Goal: Transaction & Acquisition: Obtain resource

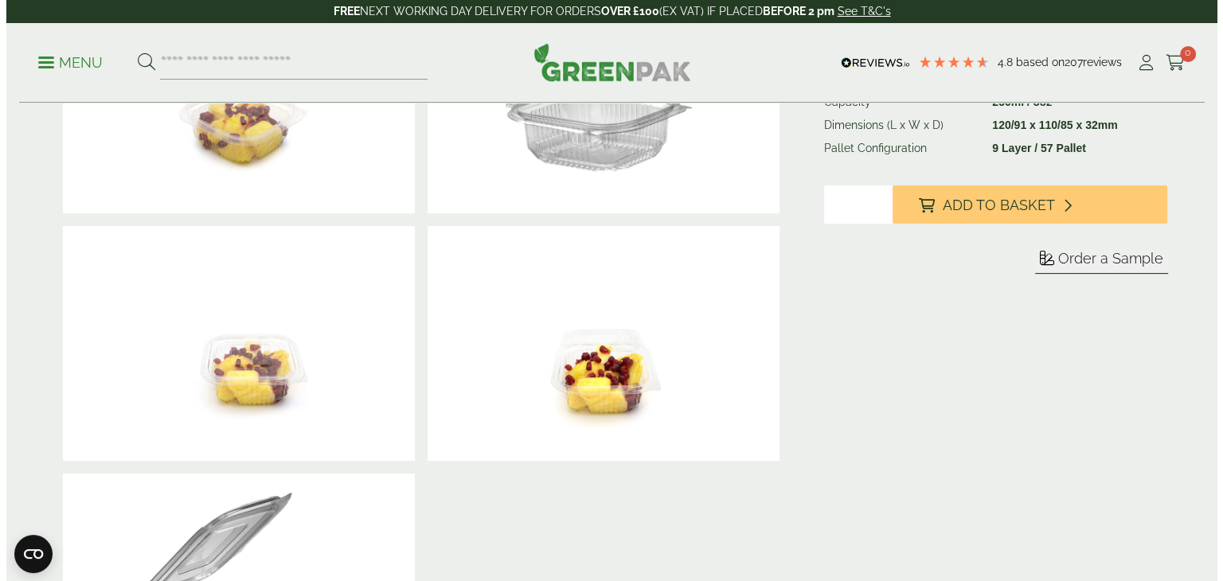
scroll to position [318, 0]
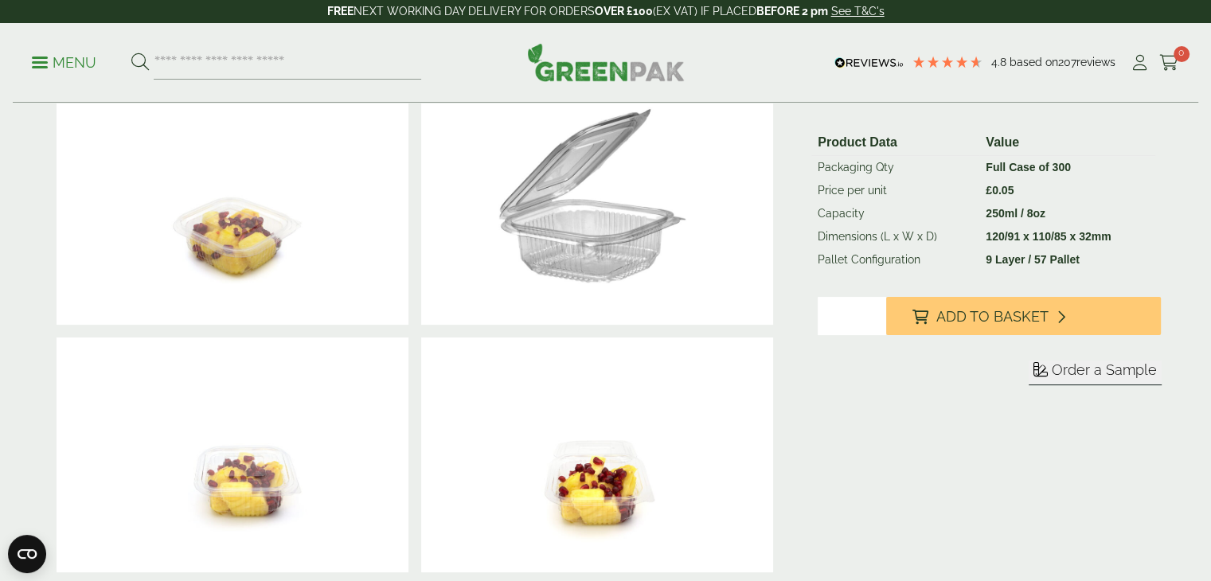
click at [1087, 373] on span "Order a Sample" at bounding box center [1104, 369] width 105 height 17
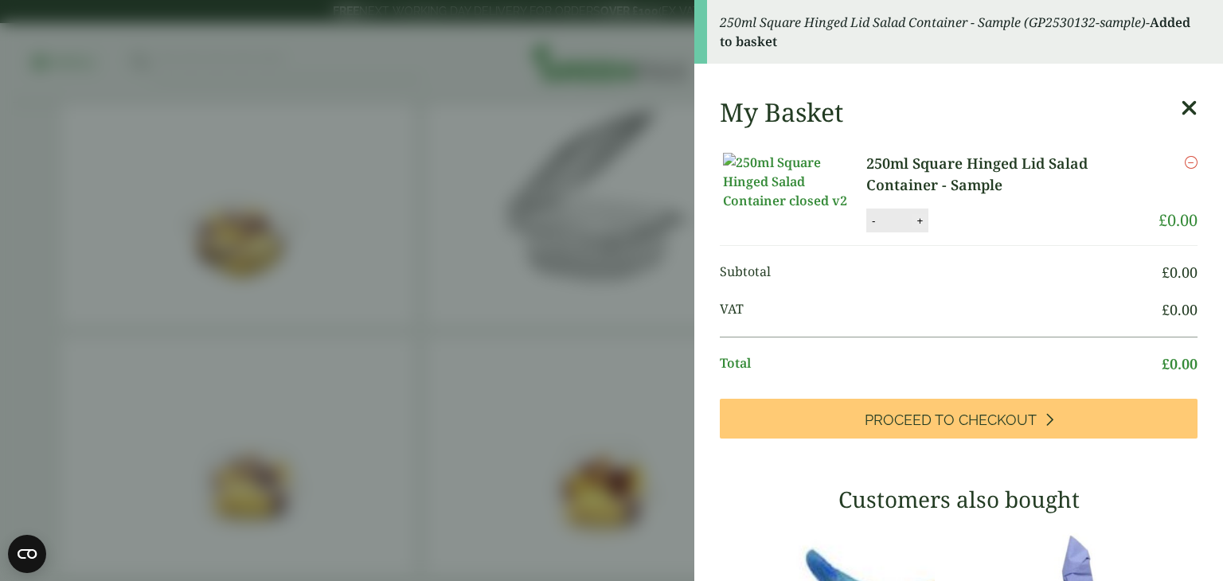
click at [923, 228] on button "+" at bounding box center [920, 221] width 16 height 14
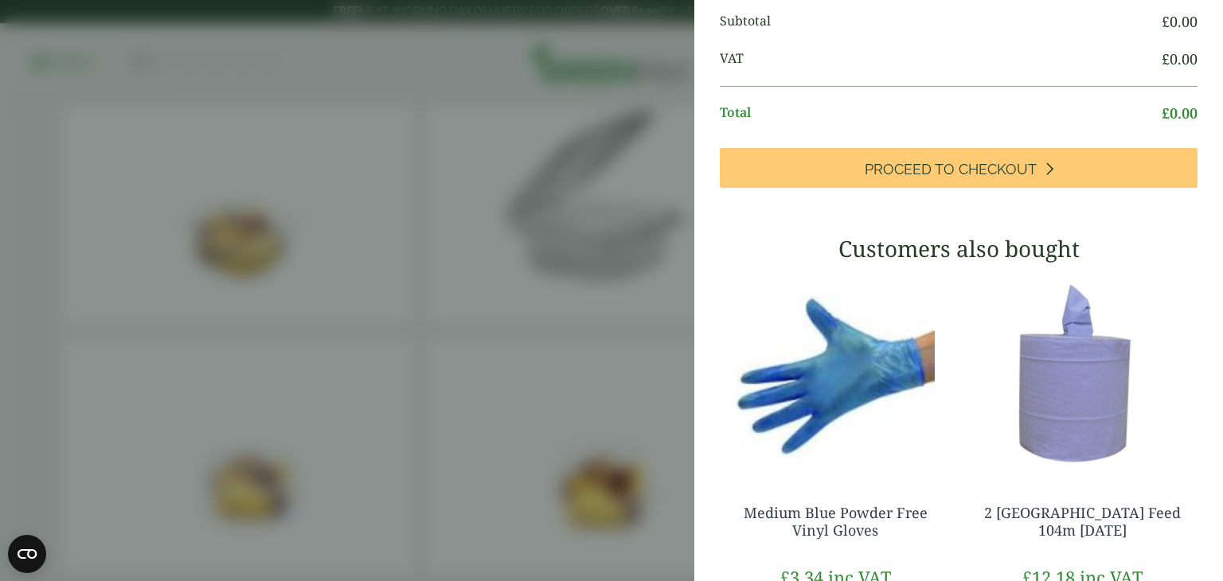
scroll to position [0, 0]
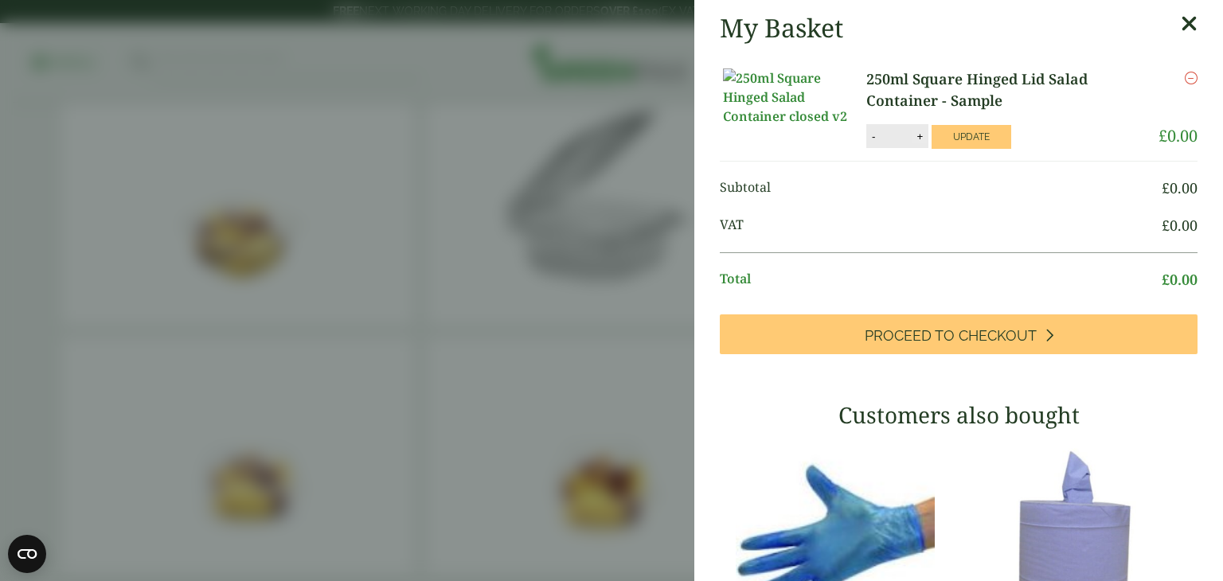
click at [912, 143] on button "+" at bounding box center [920, 137] width 16 height 14
click at [911, 153] on input "*" at bounding box center [896, 135] width 32 height 33
click at [917, 143] on button "+" at bounding box center [920, 137] width 16 height 14
click at [918, 143] on button "+" at bounding box center [920, 137] width 16 height 14
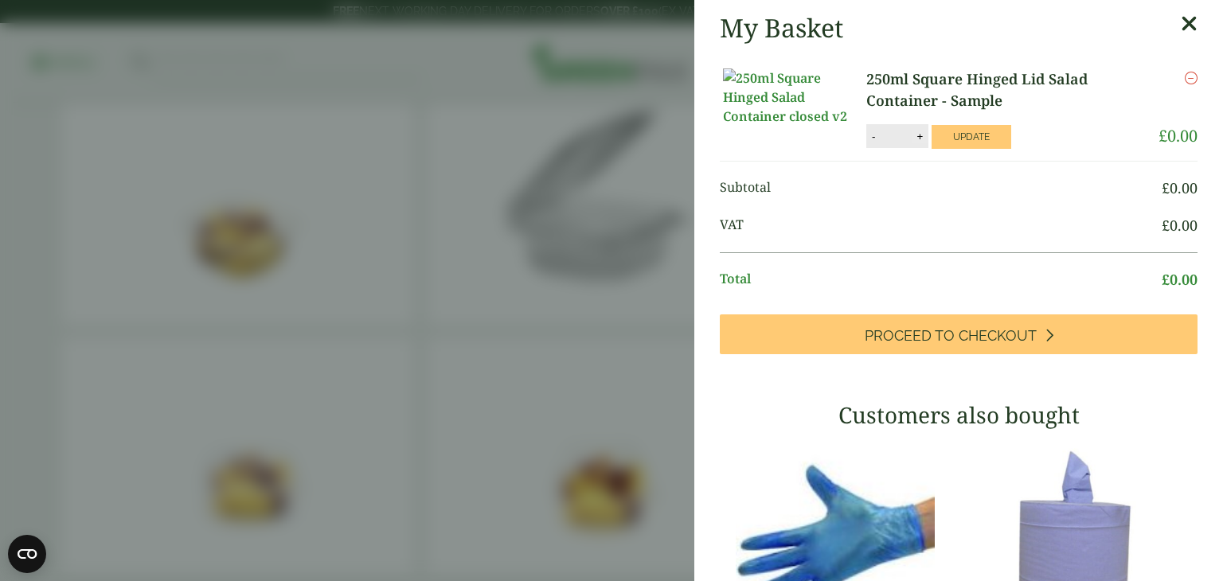
click at [920, 143] on button "+" at bounding box center [920, 137] width 16 height 14
click at [952, 147] on button "Update" at bounding box center [971, 137] width 80 height 24
type input "*"
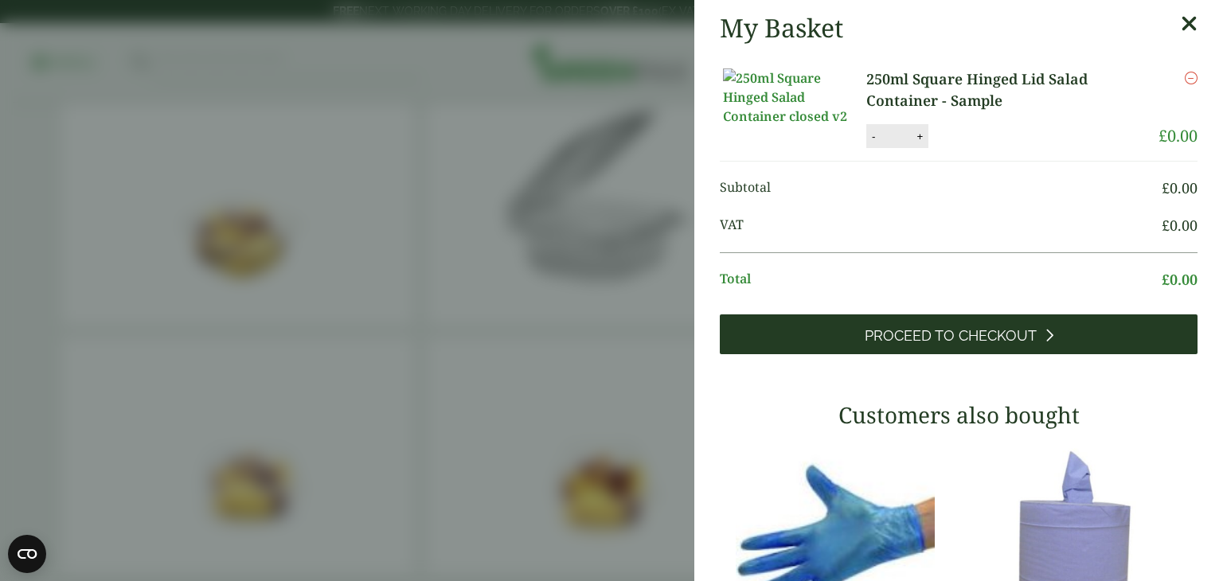
click at [970, 345] on span "Proceed to Checkout" at bounding box center [951, 336] width 172 height 18
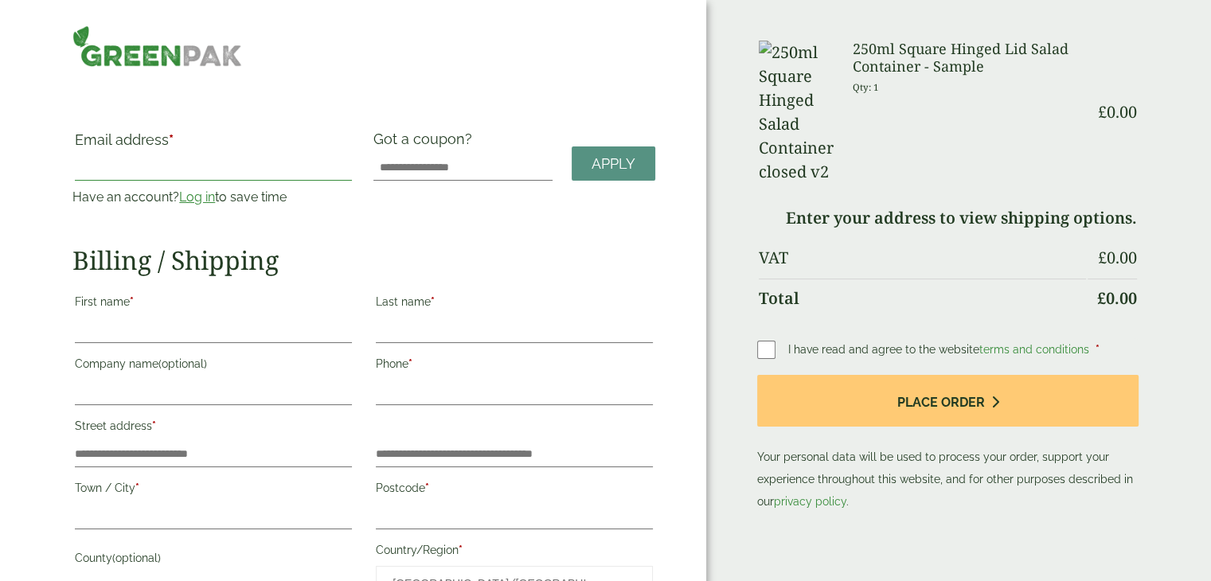
click at [120, 171] on input "Email address *" at bounding box center [213, 167] width 277 height 25
type input "**********"
click at [136, 329] on input "First name *" at bounding box center [213, 330] width 277 height 25
type input "****"
click at [458, 335] on input "Last name *" at bounding box center [514, 330] width 277 height 25
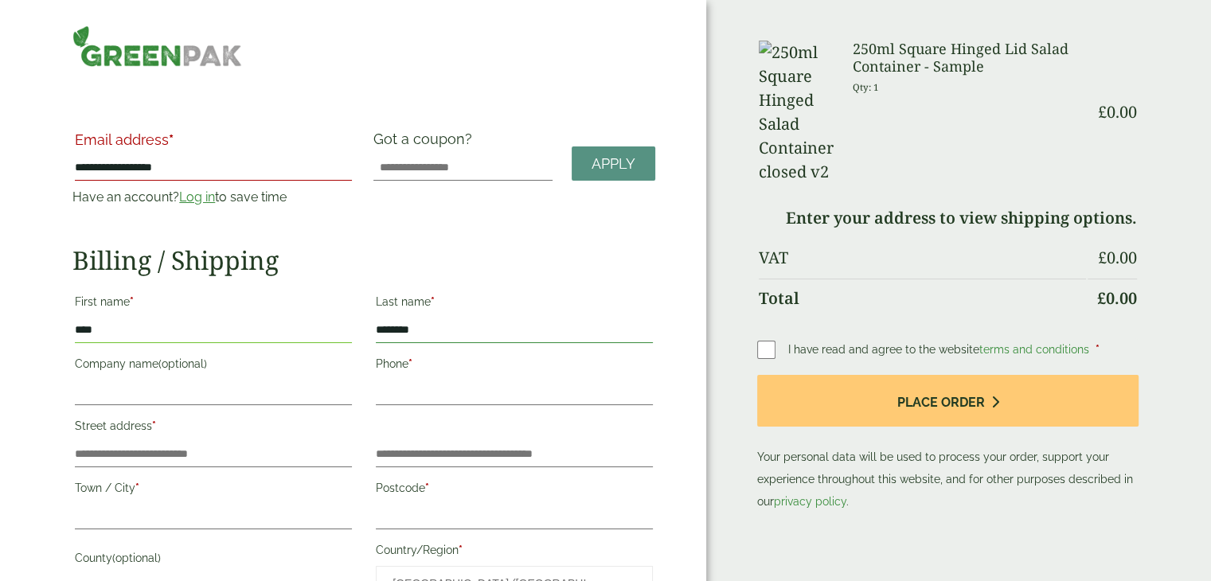
type input "********"
click at [206, 391] on input "Company name (optional)" at bounding box center [213, 392] width 277 height 25
type input "**********"
click at [443, 384] on input "Phone *" at bounding box center [514, 392] width 277 height 25
type input "**********"
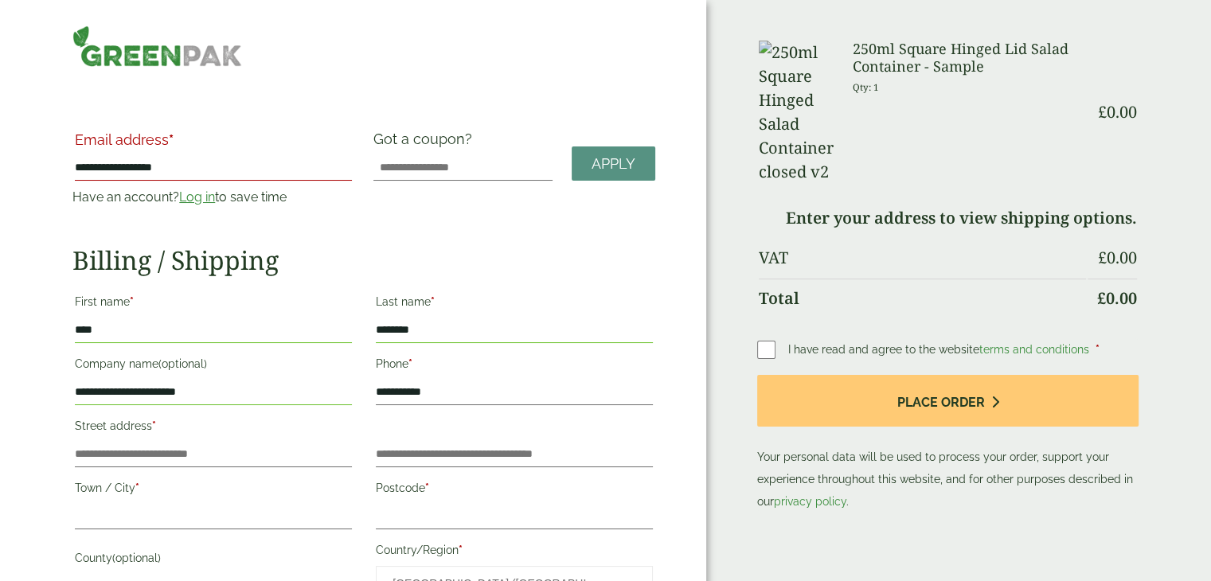
click at [262, 166] on input "**********" at bounding box center [213, 167] width 277 height 25
click at [173, 163] on input "**********" at bounding box center [213, 167] width 277 height 25
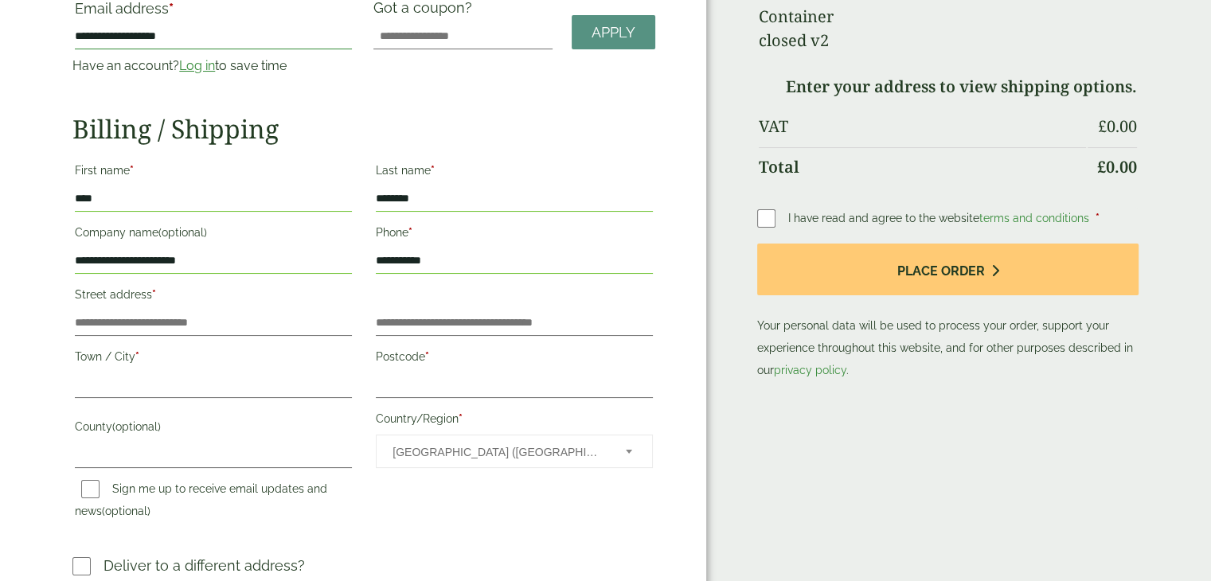
scroll to position [159, 0]
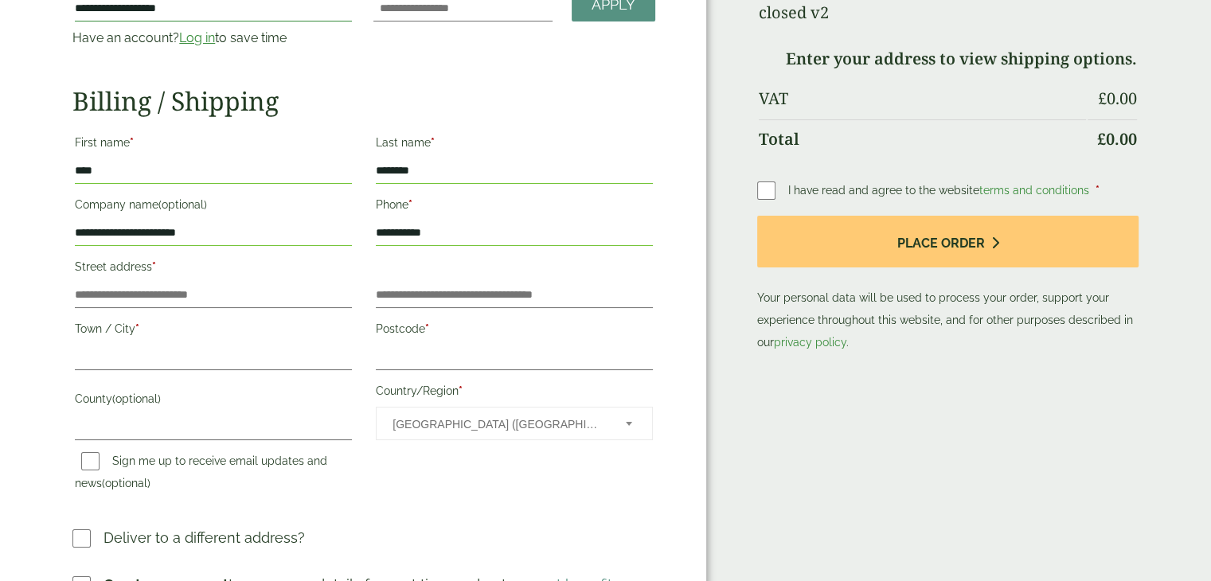
type input "**********"
click at [182, 363] on input "Town / City *" at bounding box center [213, 357] width 277 height 25
click at [443, 349] on input "Postcode *" at bounding box center [514, 357] width 277 height 25
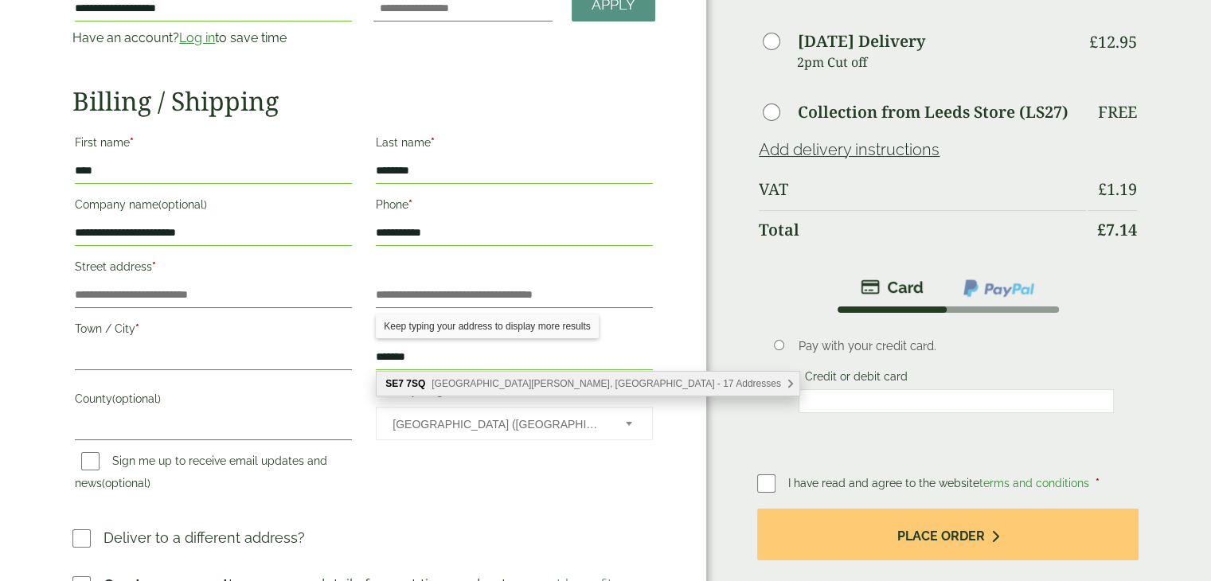
click at [484, 381] on span "Anchor & Hope Lane, London - 17 Addresses" at bounding box center [605, 383] width 349 height 11
type input "*******"
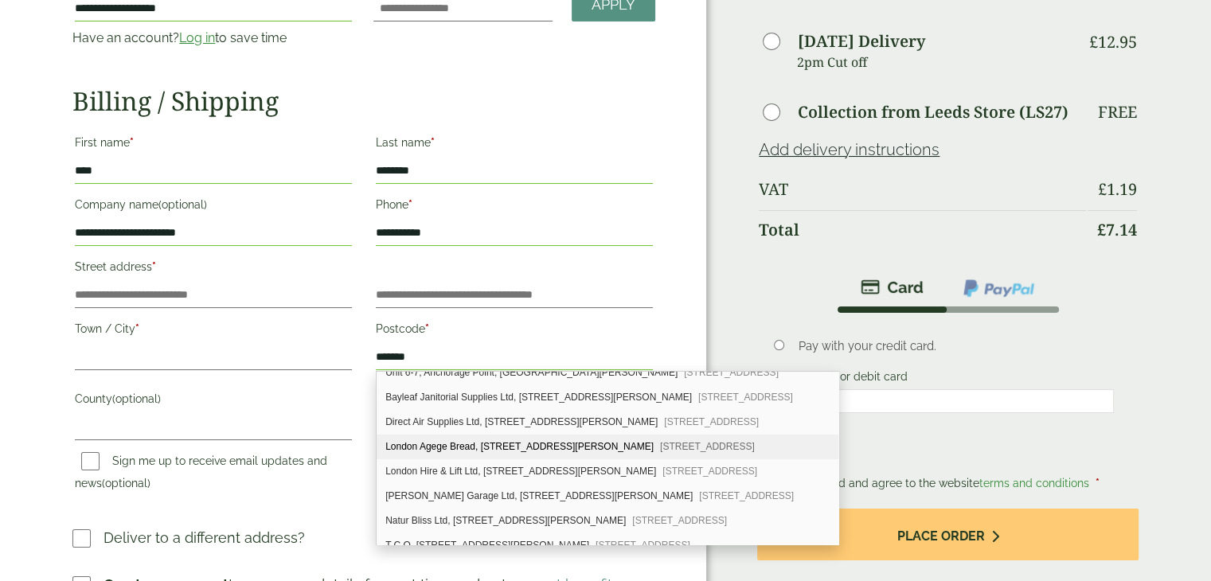
click at [478, 444] on div "London Agege Bread, Unit 17, Anchorage Point, 90 Anchor & Hope Lane London, SE7…" at bounding box center [608, 447] width 462 height 25
type input "**********"
type input "******"
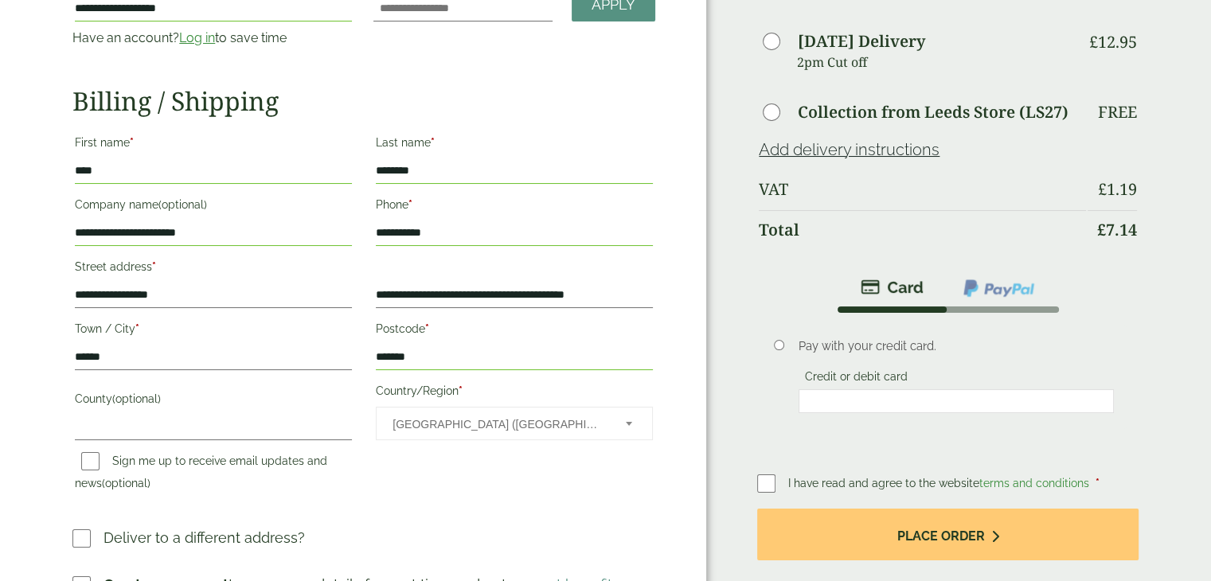
click at [245, 236] on input "**********" at bounding box center [213, 233] width 277 height 25
type input "**********"
click at [244, 300] on input "**********" at bounding box center [213, 295] width 277 height 25
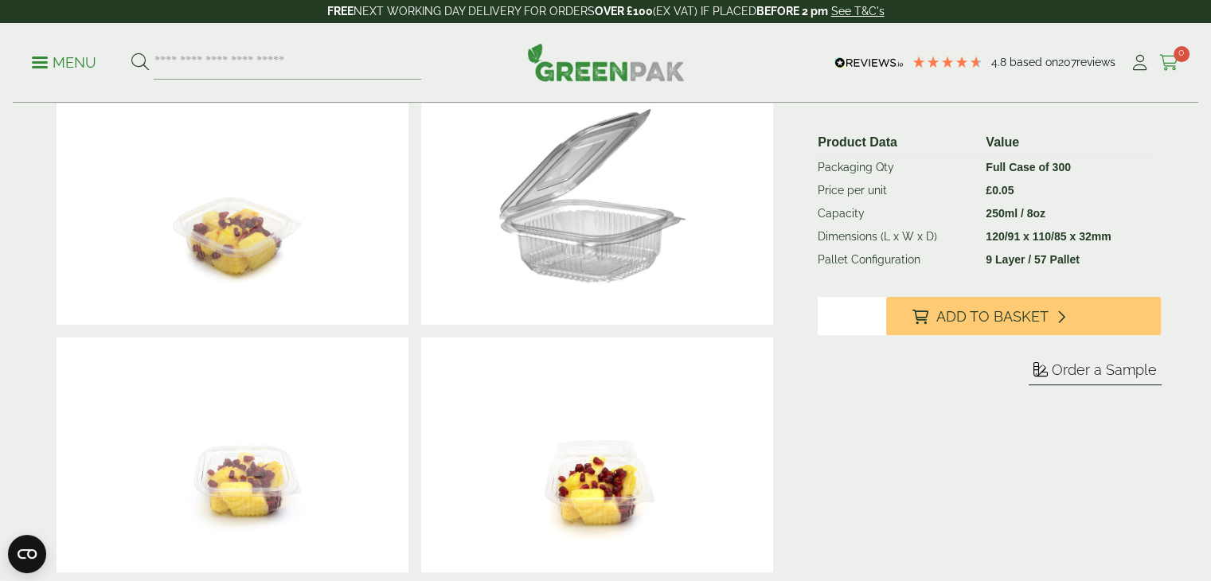
click at [1179, 55] on span "0" at bounding box center [1181, 54] width 16 height 16
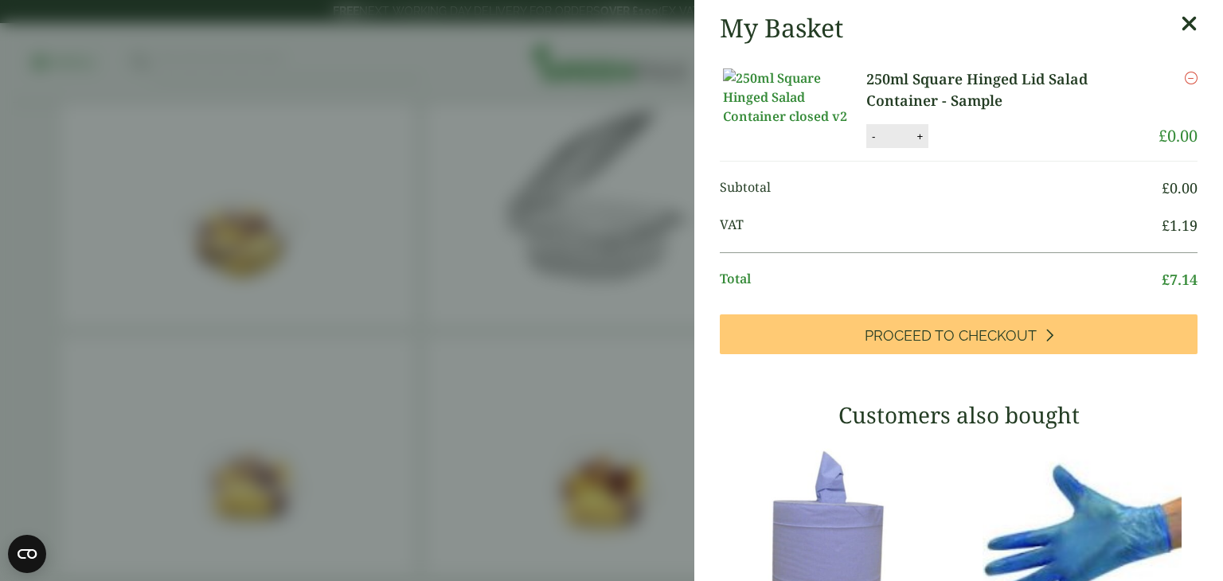
click at [373, 167] on aside "My Basket 250ml Square Hinged Lid Salad Container - Sample 250ml Square Hinged …" at bounding box center [611, 290] width 1223 height 581
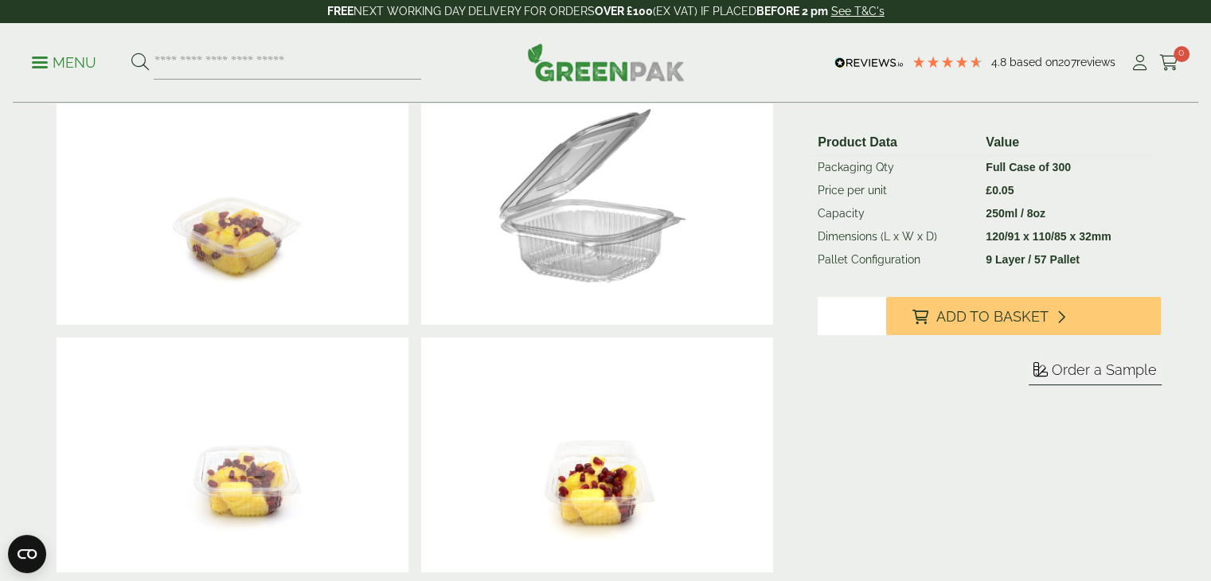
click at [68, 55] on p "Menu" at bounding box center [64, 62] width 64 height 19
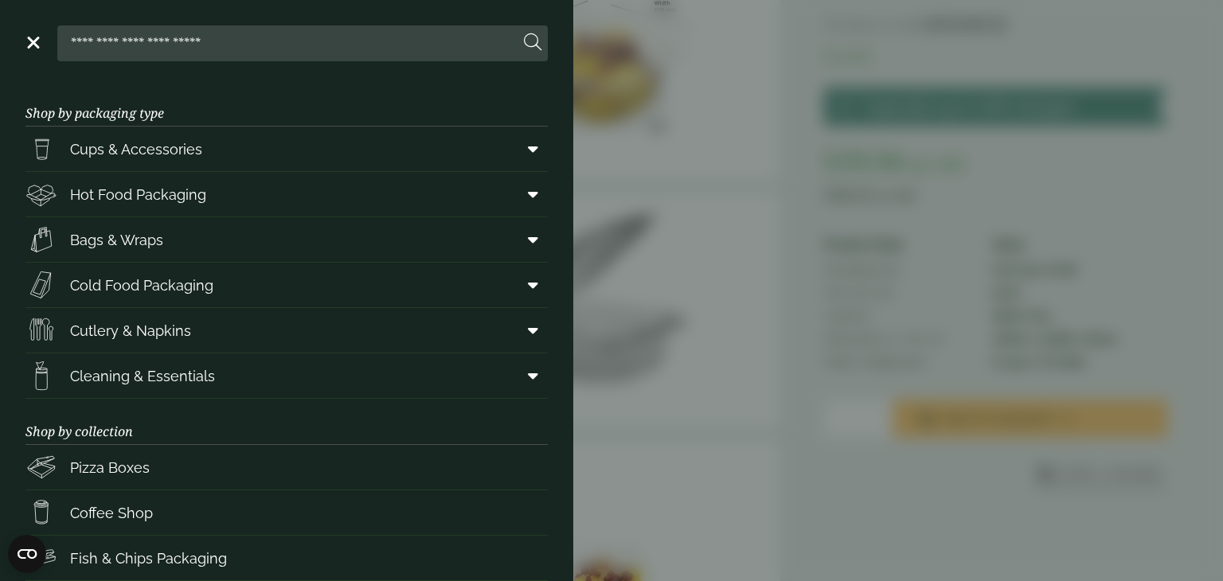
click at [783, 175] on aside "Close Shop by packaging type Cups & Accessories Hot Drink Paper Cups Smoothie C…" at bounding box center [611, 290] width 1223 height 581
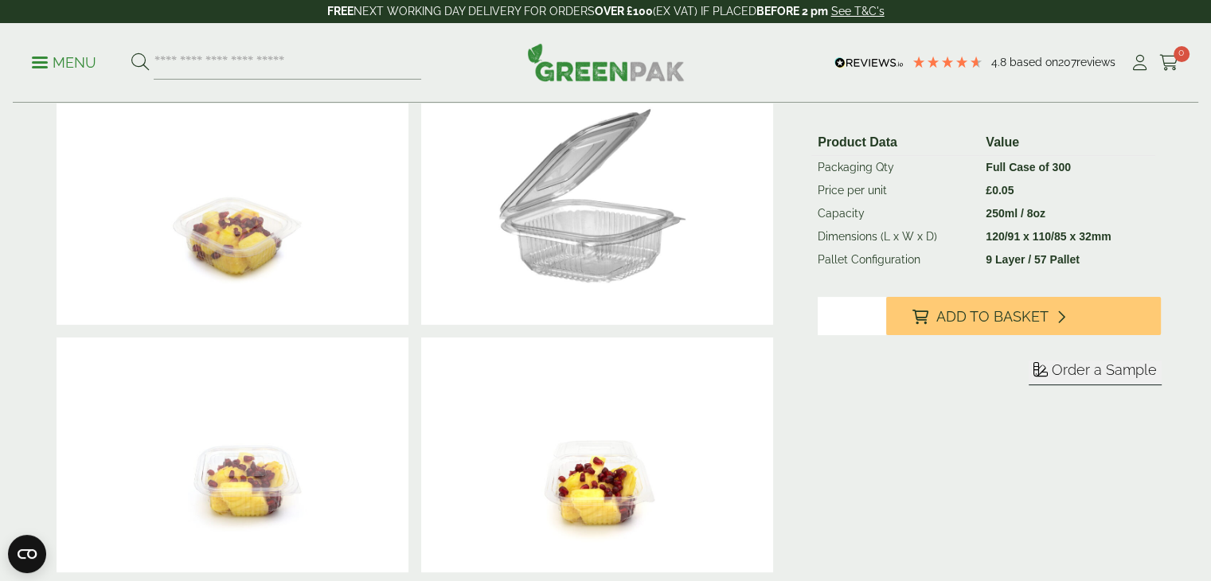
click at [545, 260] on img at bounding box center [597, 207] width 352 height 235
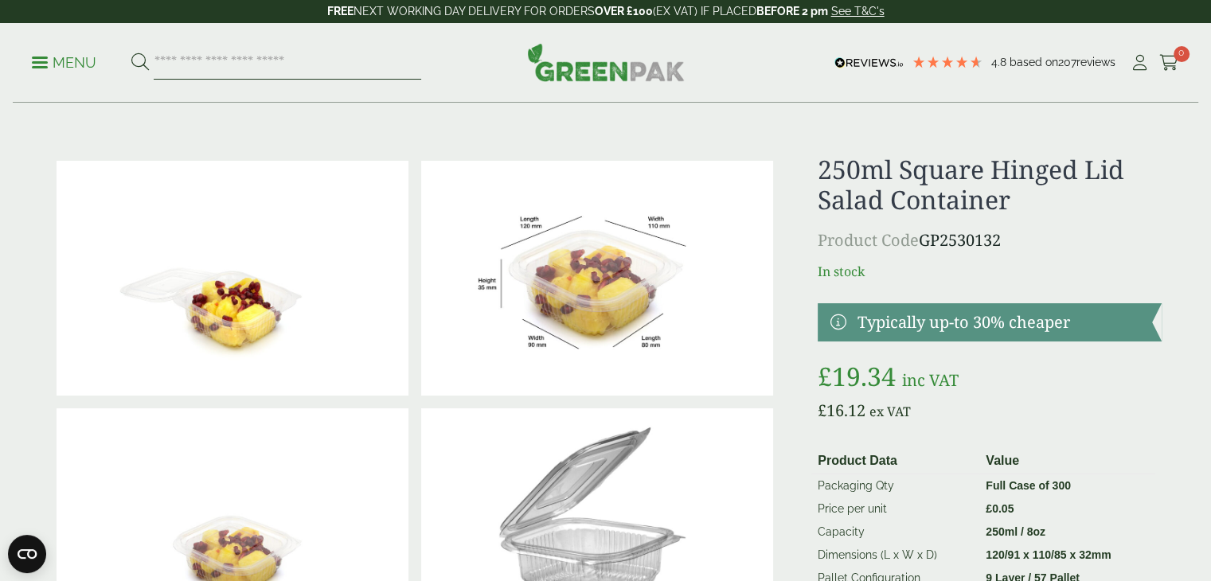
click at [186, 61] on input "search" at bounding box center [287, 62] width 267 height 33
type input "**********"
click at [131, 53] on button at bounding box center [140, 63] width 18 height 21
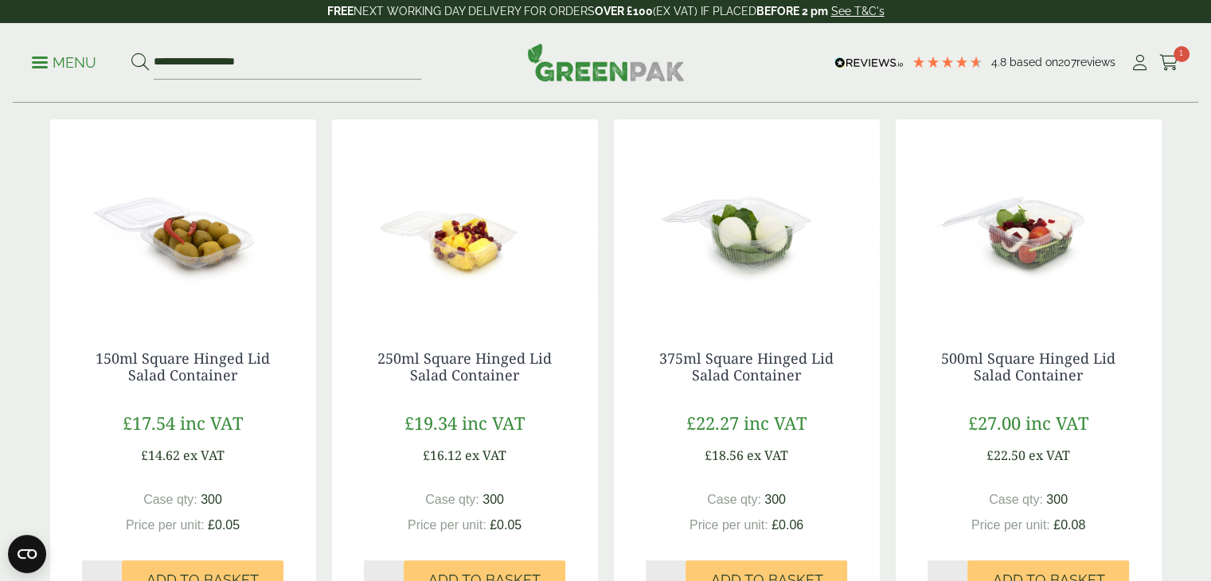
scroll to position [318, 0]
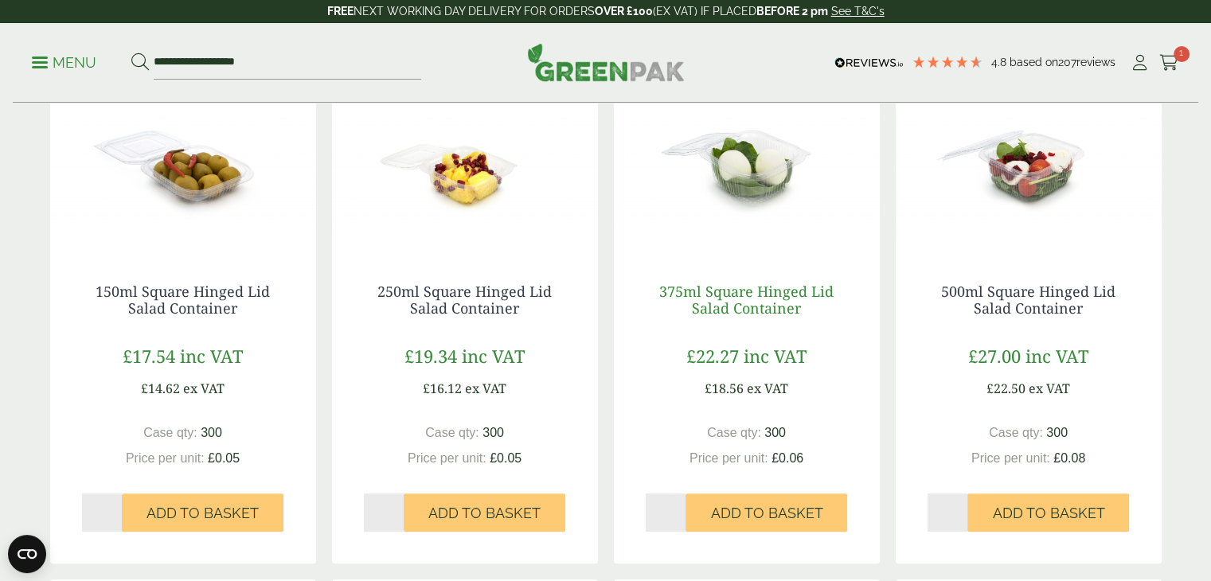
click at [742, 303] on link "375ml Square Hinged Lid Salad Container" at bounding box center [746, 300] width 174 height 37
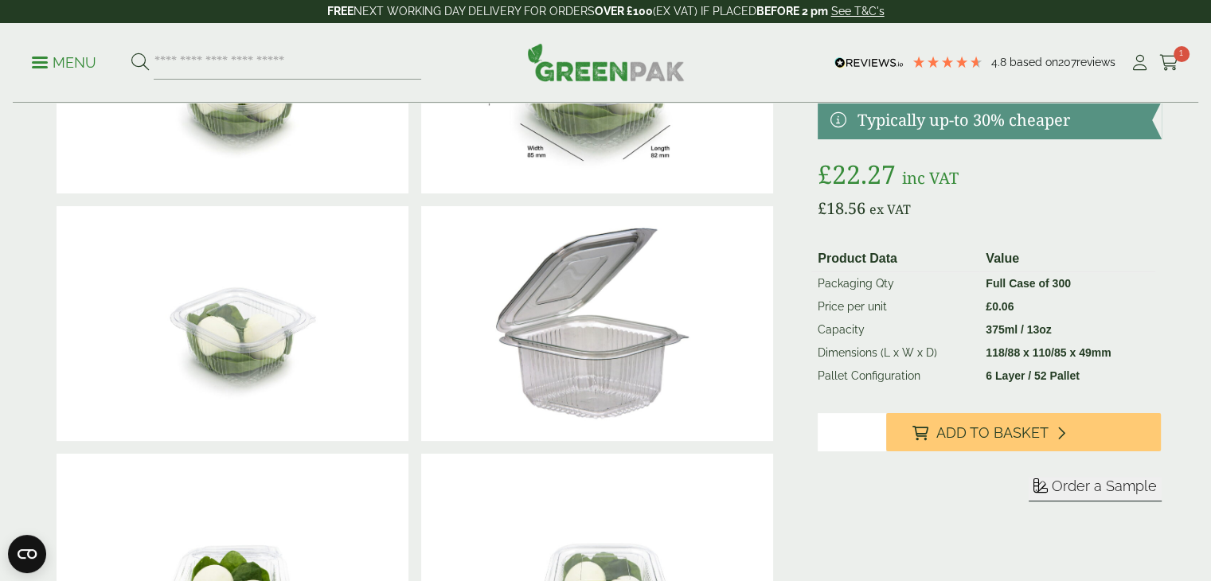
scroll to position [239, 0]
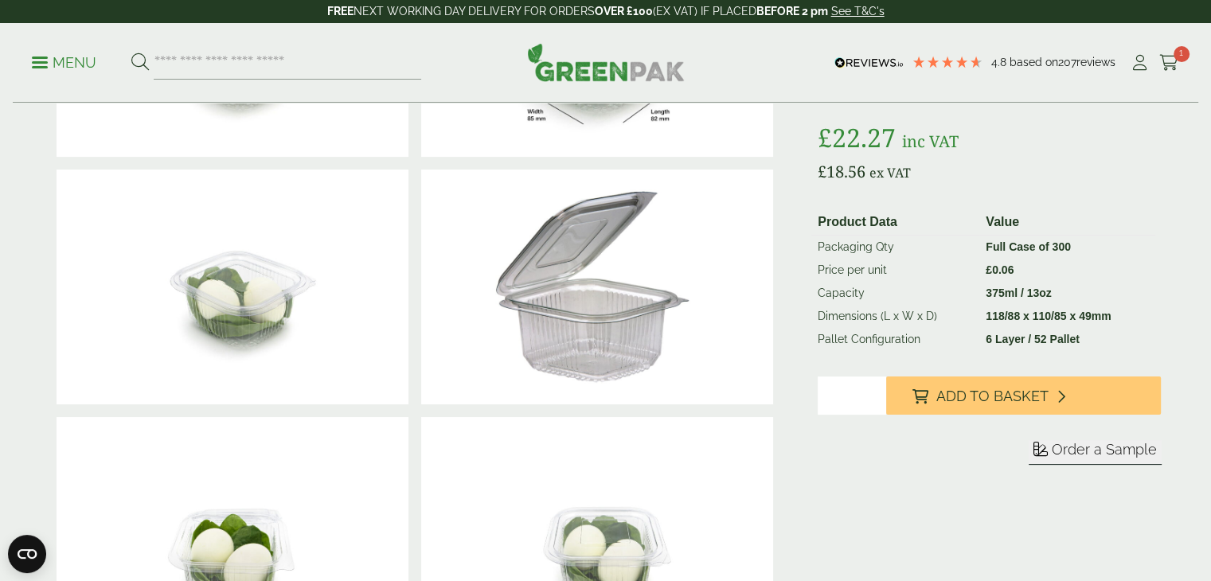
click at [1079, 448] on span "Order a Sample" at bounding box center [1104, 449] width 105 height 17
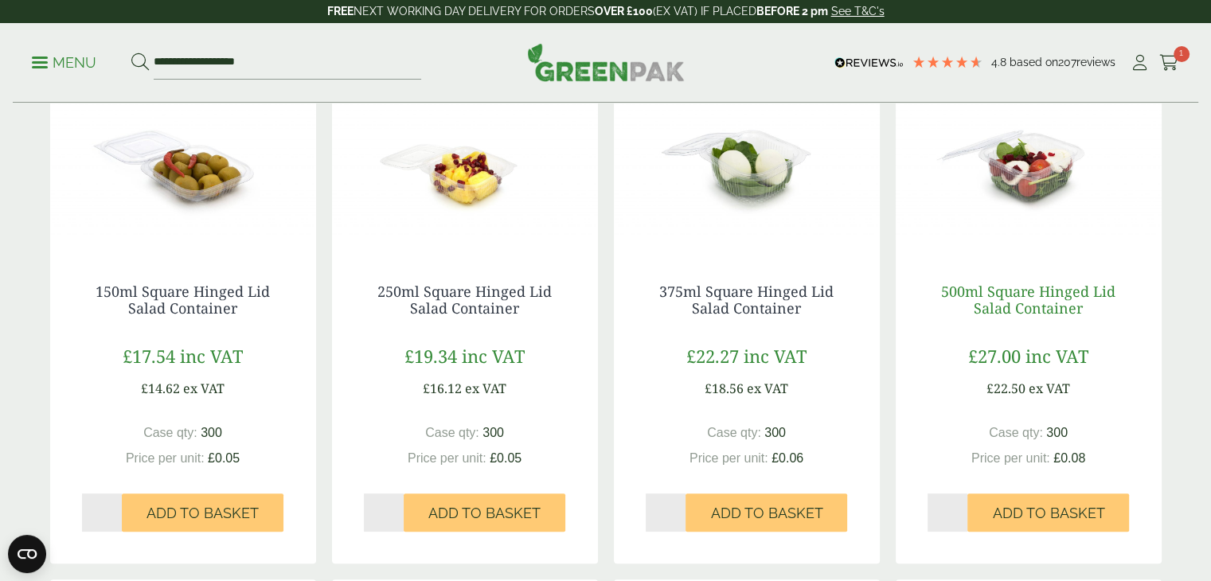
click at [1044, 303] on link "500ml Square Hinged Lid Salad Container" at bounding box center [1028, 300] width 174 height 37
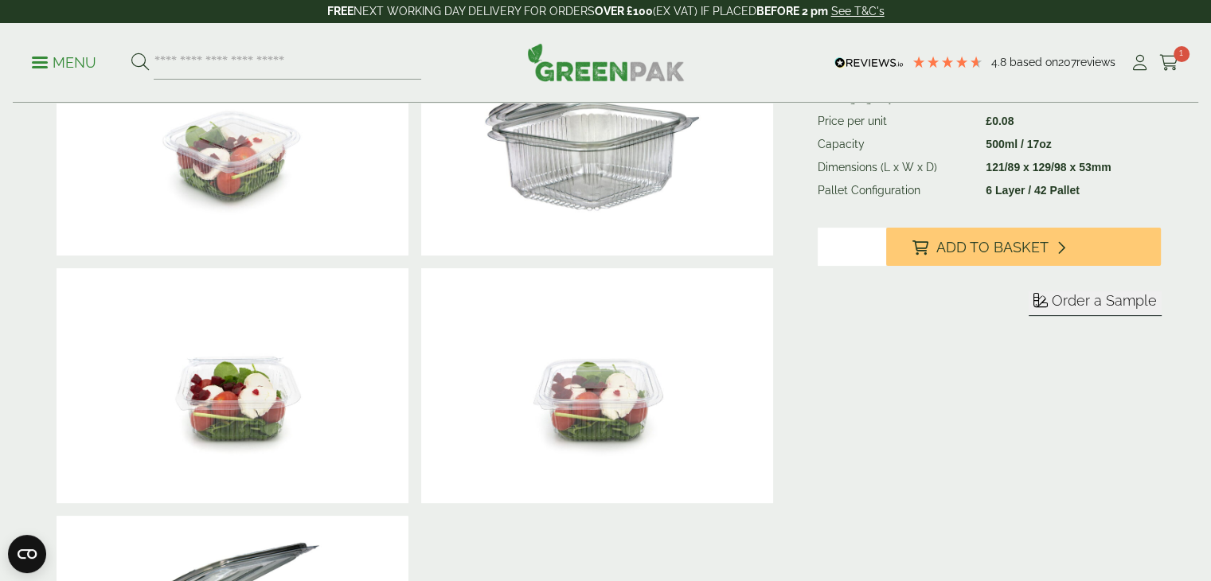
scroll to position [398, 0]
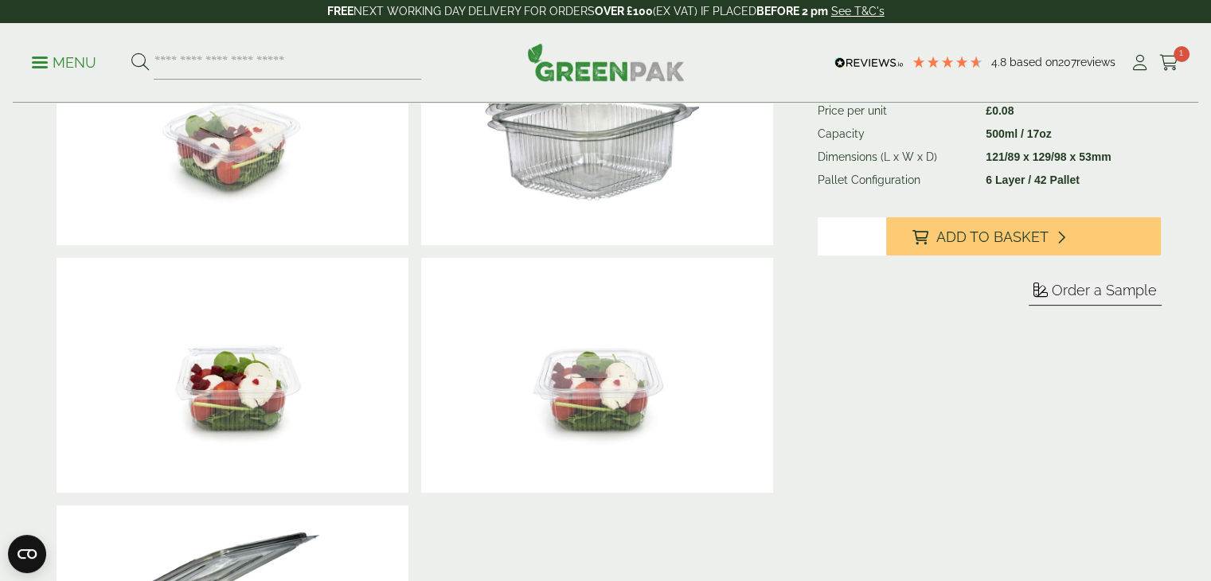
click at [1080, 291] on span "Order a Sample" at bounding box center [1104, 290] width 105 height 17
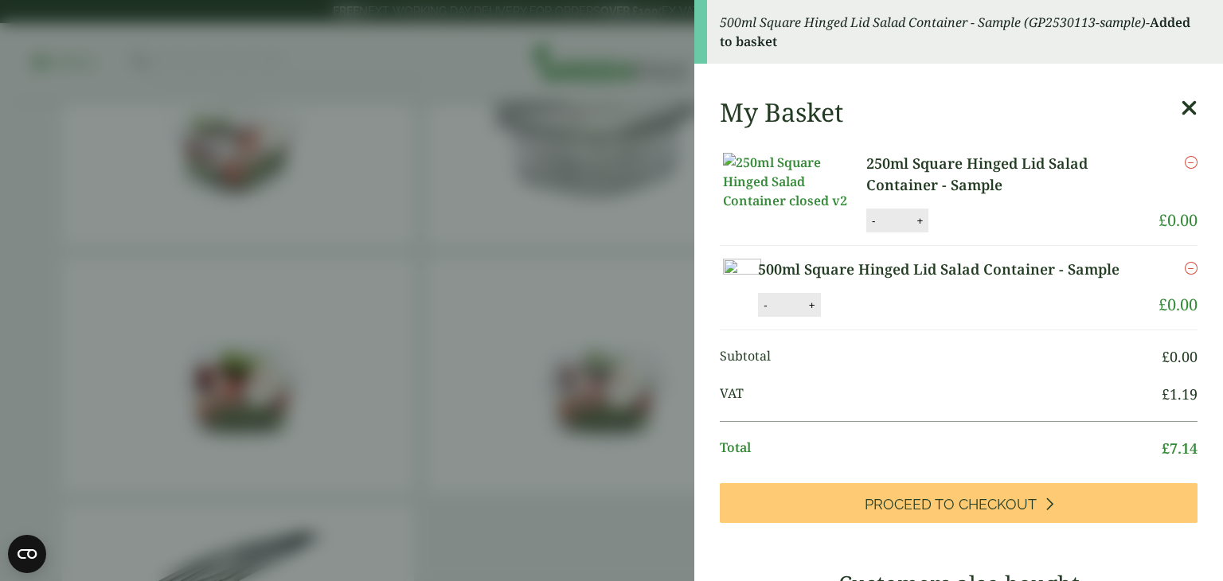
click at [520, 185] on aside "500ml Square Hinged Lid Salad Container - Sample (GP2530113-sample) - Added to …" at bounding box center [611, 290] width 1223 height 581
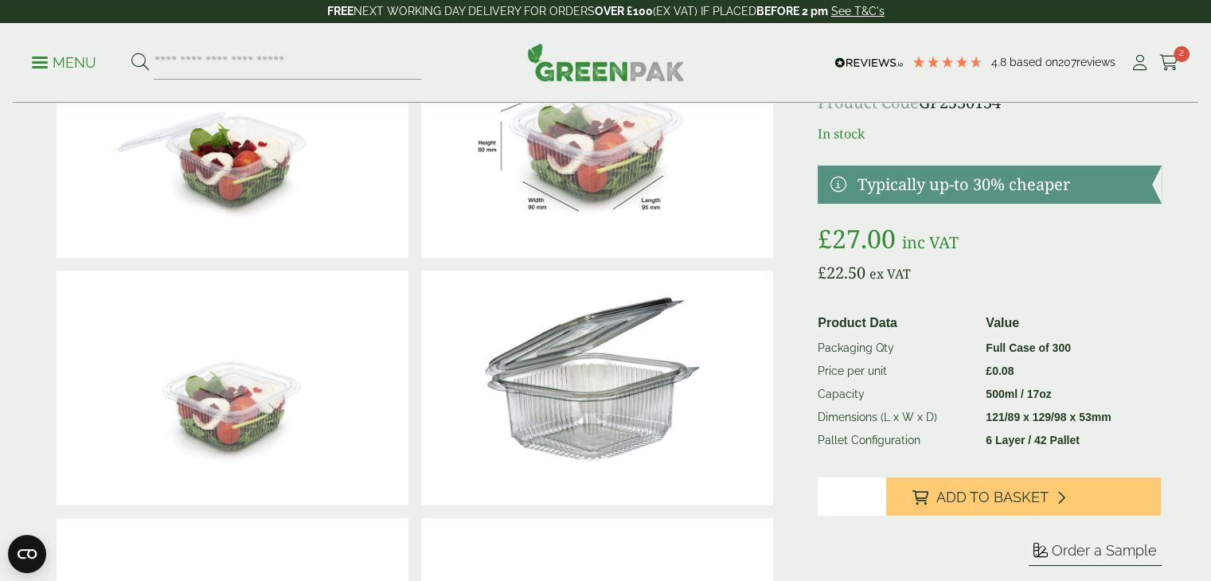
scroll to position [0, 0]
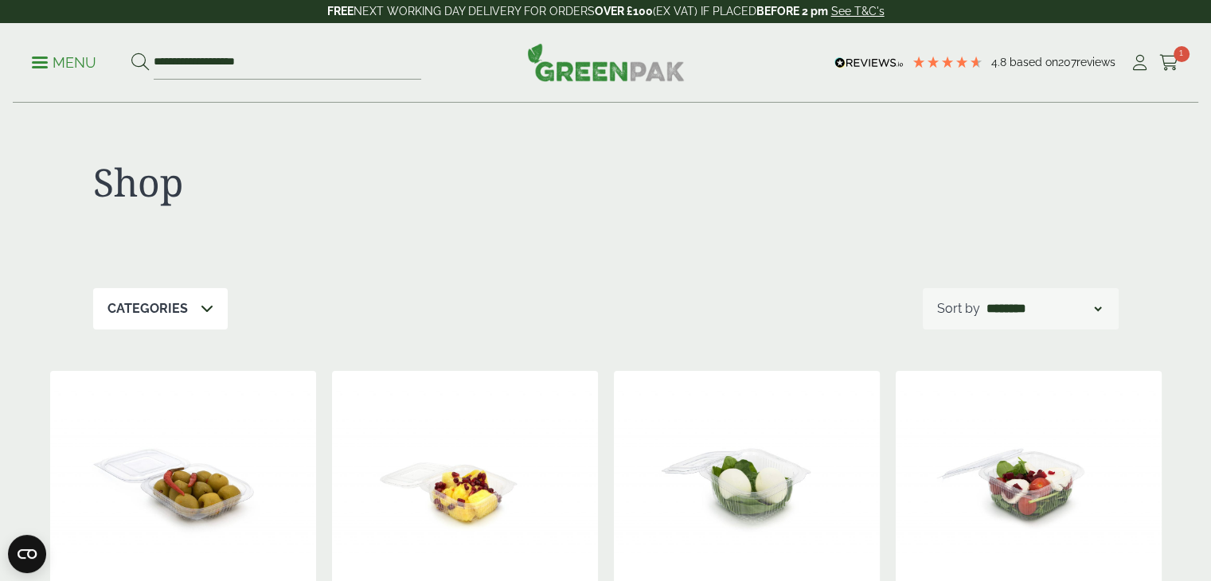
click at [73, 62] on p "Menu" at bounding box center [64, 62] width 64 height 19
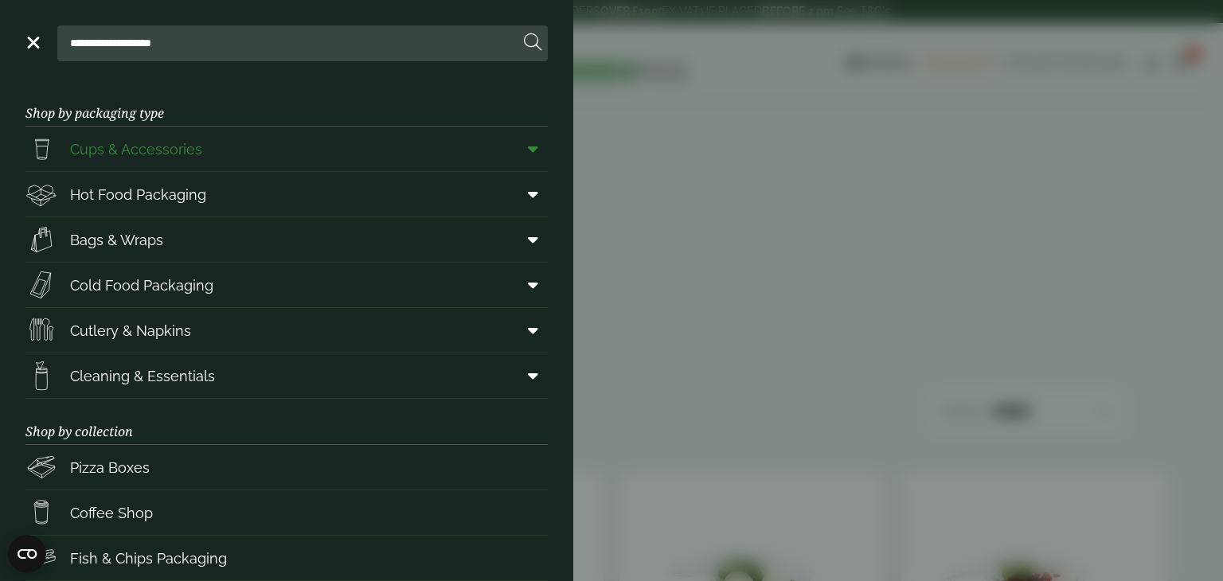
click at [160, 147] on span "Cups & Accessories" at bounding box center [136, 149] width 132 height 21
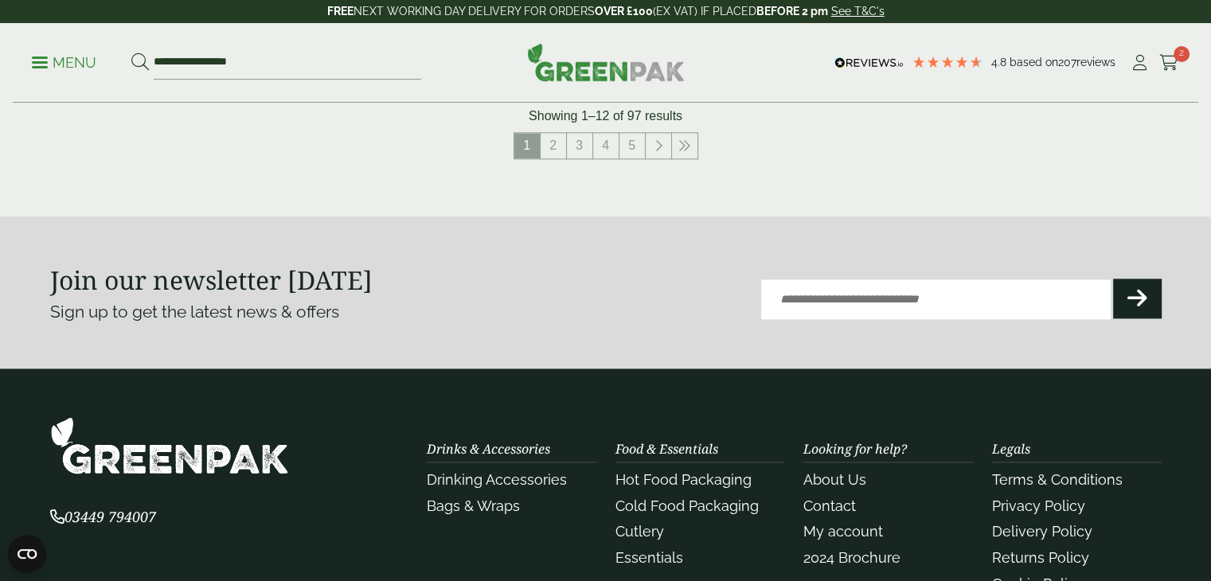
scroll to position [1592, 0]
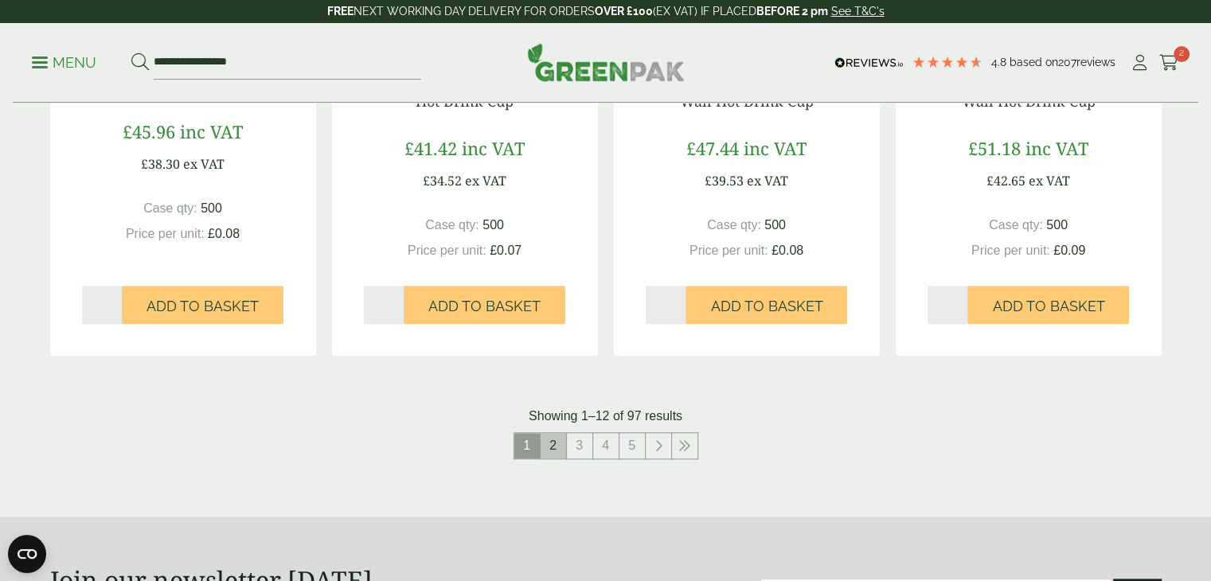
click at [553, 449] on link "2" at bounding box center [553, 445] width 25 height 25
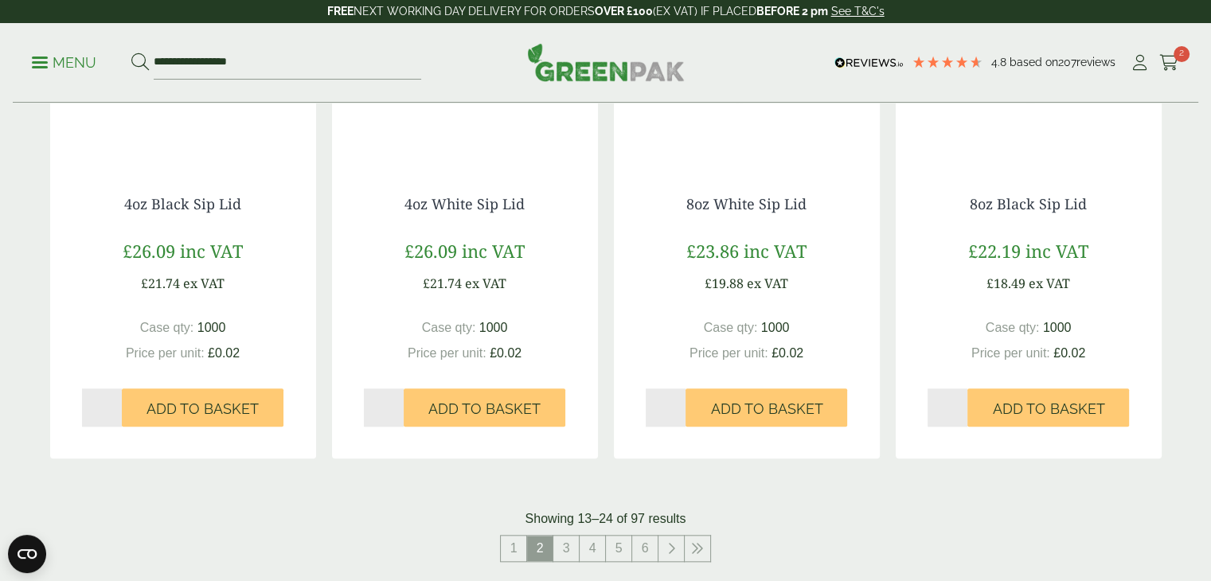
scroll to position [1672, 0]
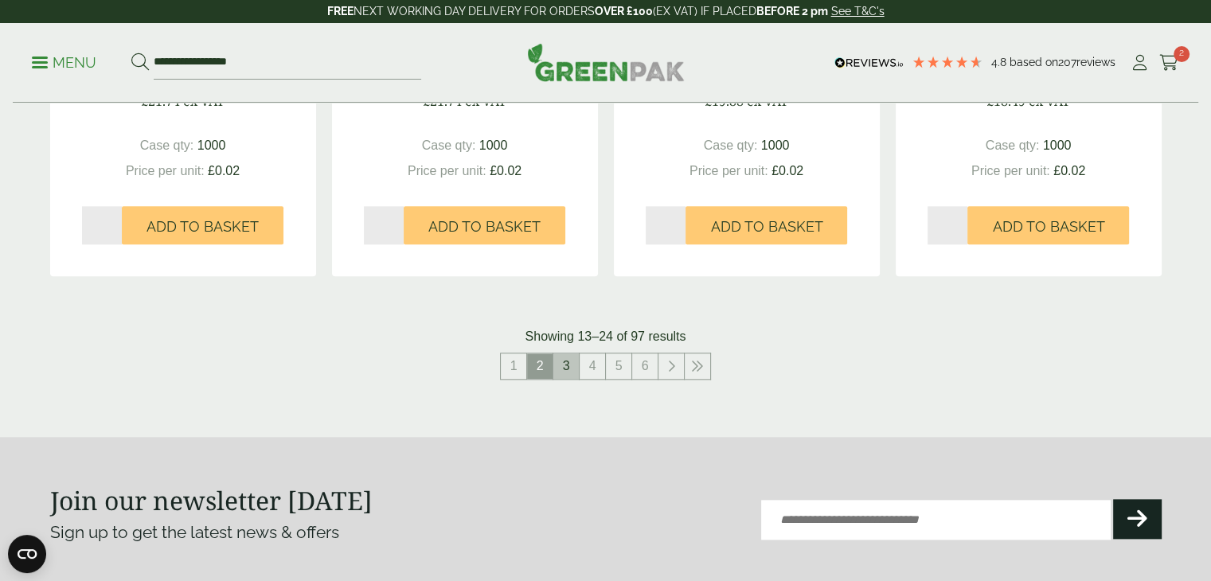
click at [572, 364] on link "3" at bounding box center [565, 365] width 25 height 25
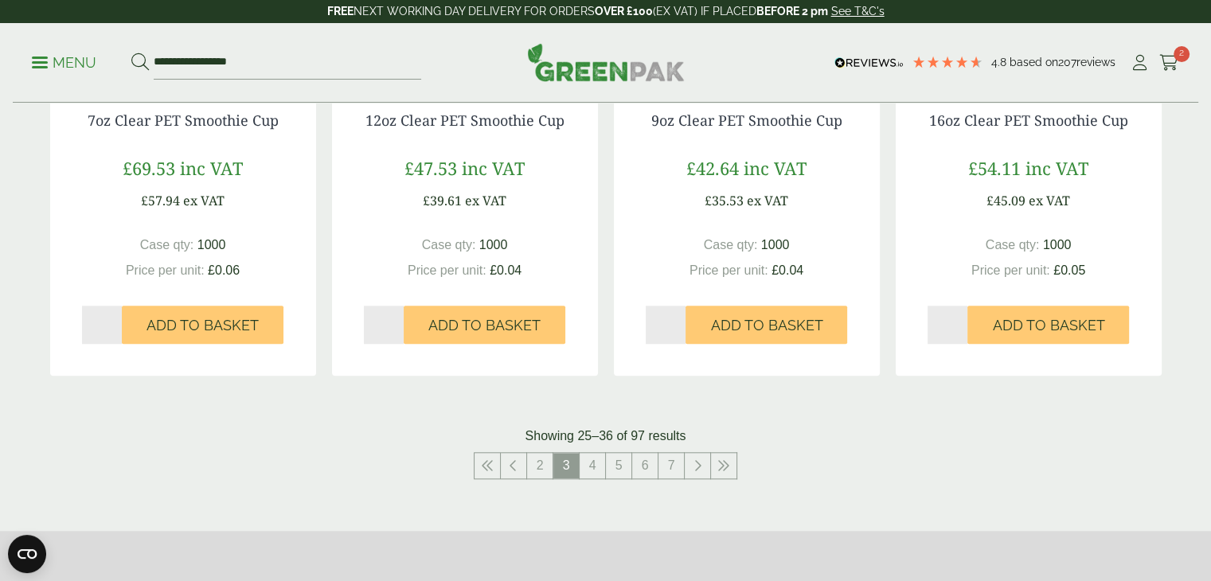
scroll to position [1751, 0]
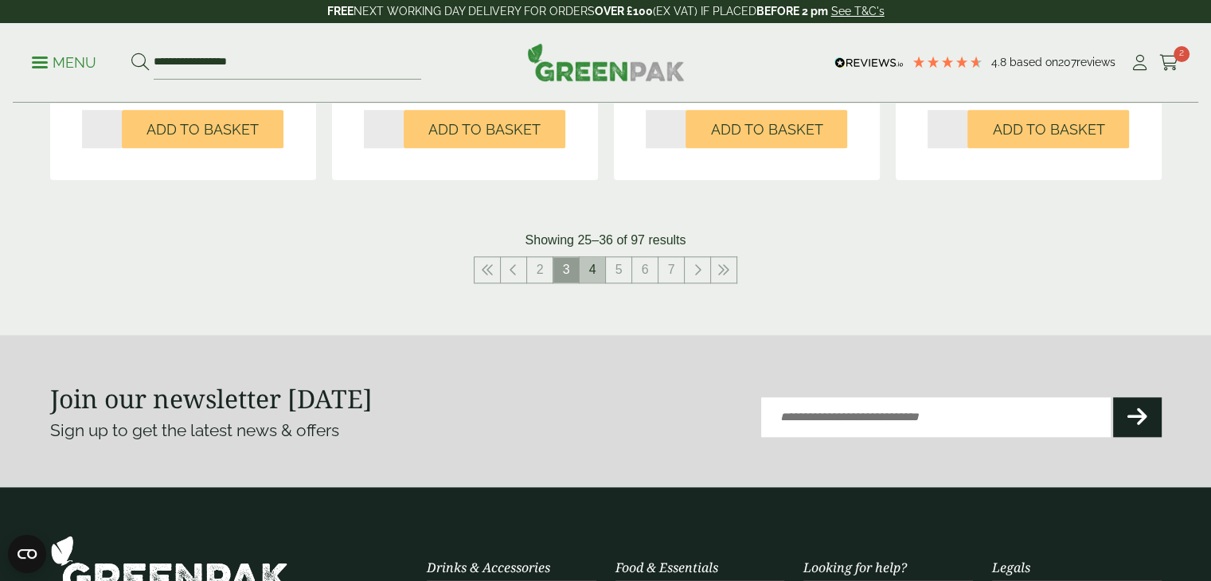
click at [587, 267] on link "4" at bounding box center [592, 269] width 25 height 25
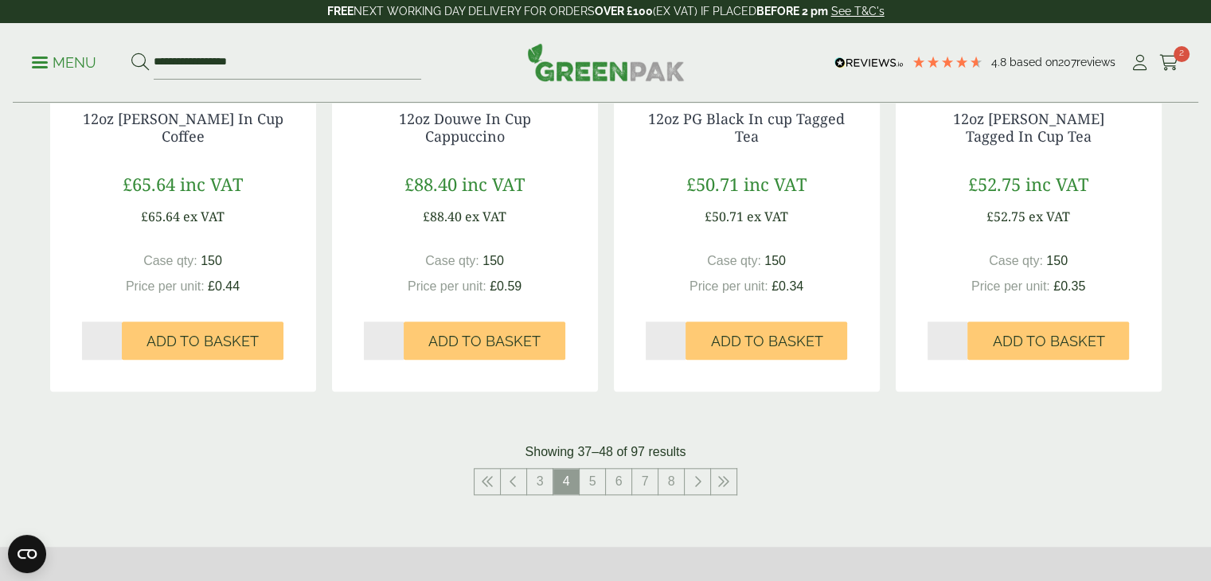
scroll to position [1592, 0]
click at [600, 487] on link "5" at bounding box center [592, 480] width 25 height 25
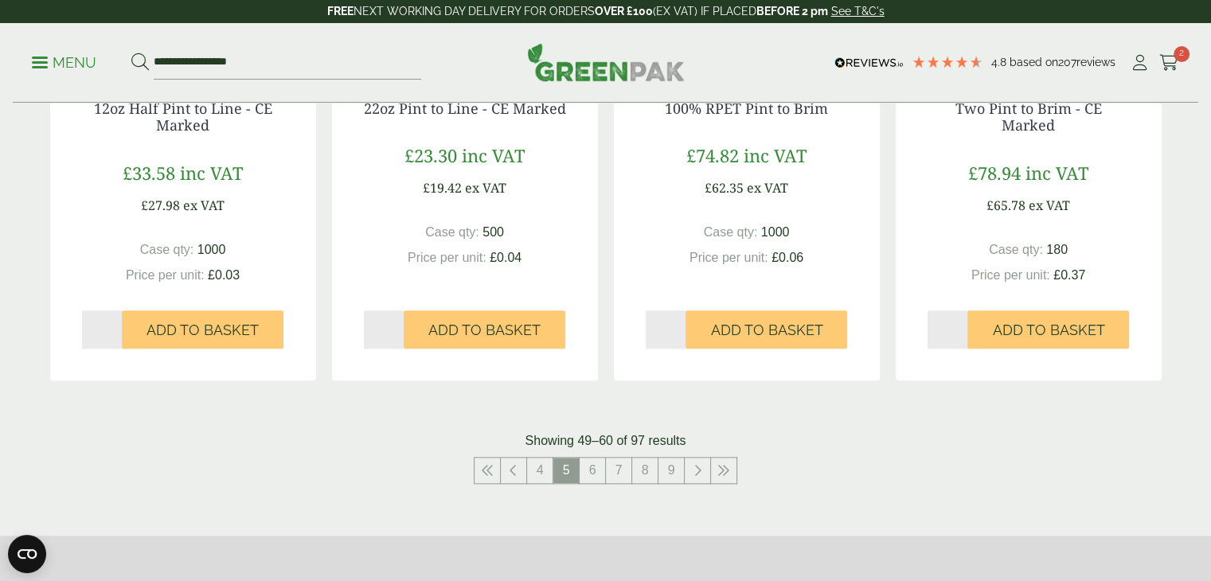
scroll to position [1672, 0]
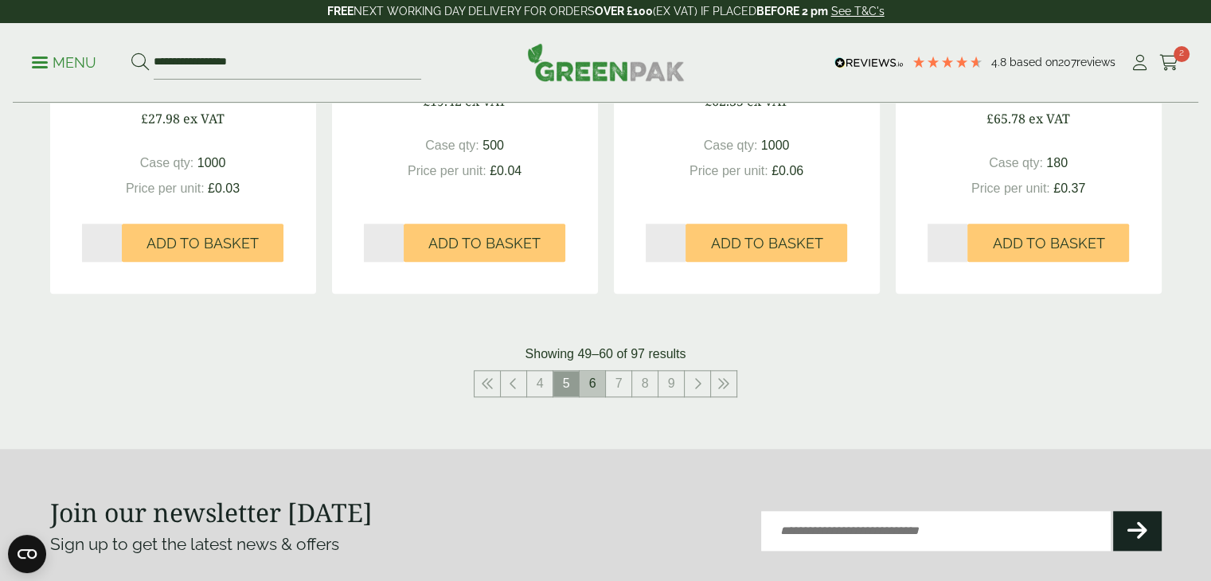
click at [599, 377] on link "6" at bounding box center [592, 383] width 25 height 25
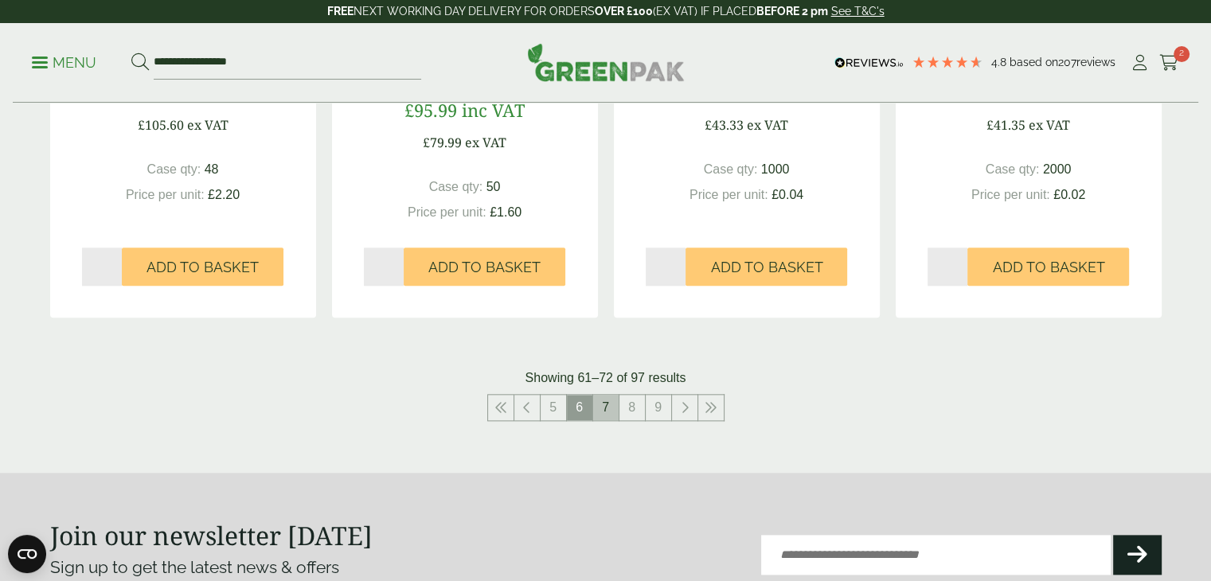
scroll to position [1672, 0]
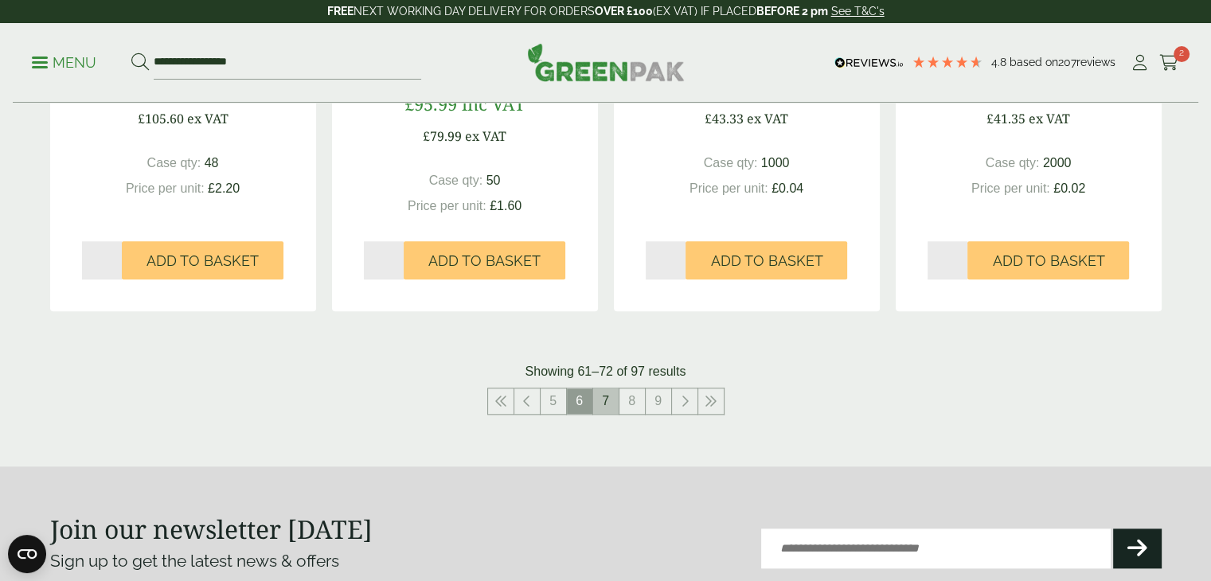
click at [604, 404] on link "7" at bounding box center [605, 401] width 25 height 25
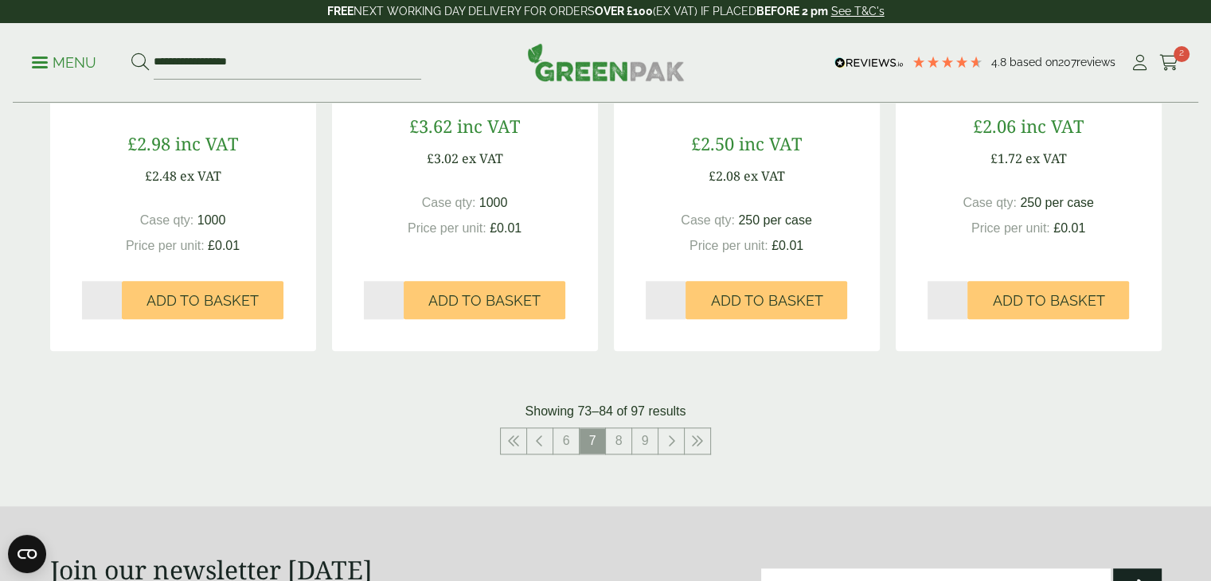
scroll to position [1624, 0]
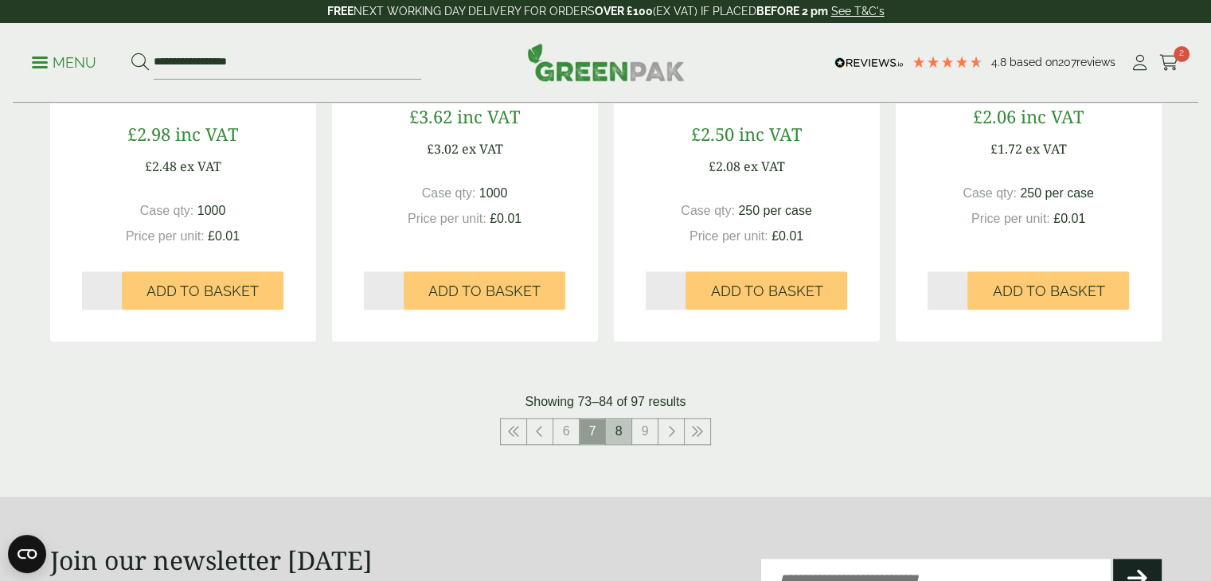
click at [611, 431] on link "8" at bounding box center [618, 431] width 25 height 25
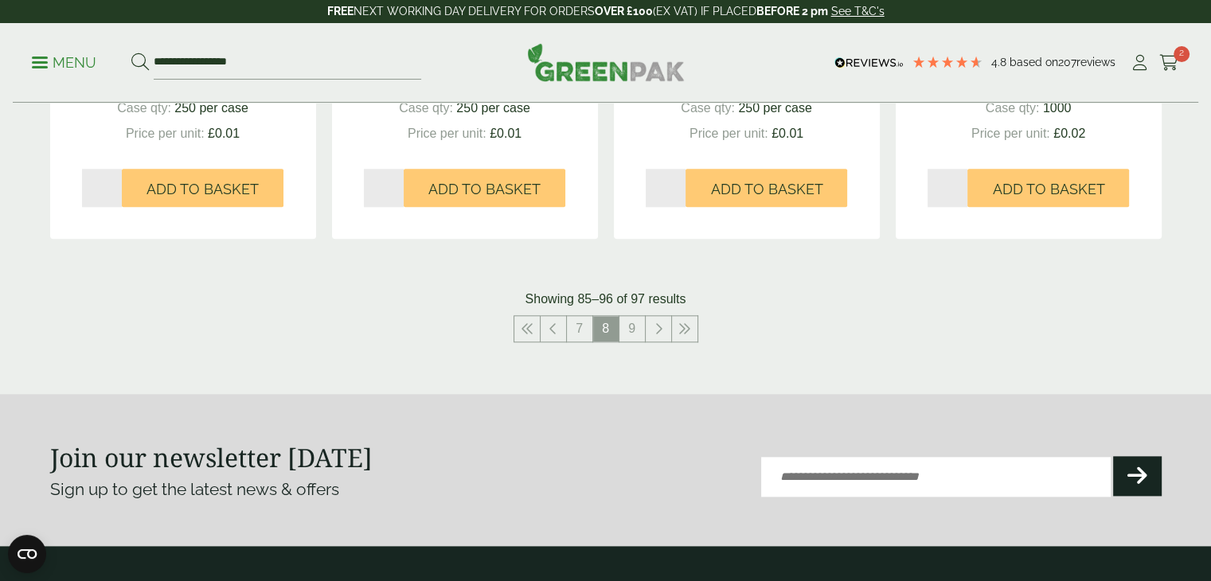
scroll to position [1790, 0]
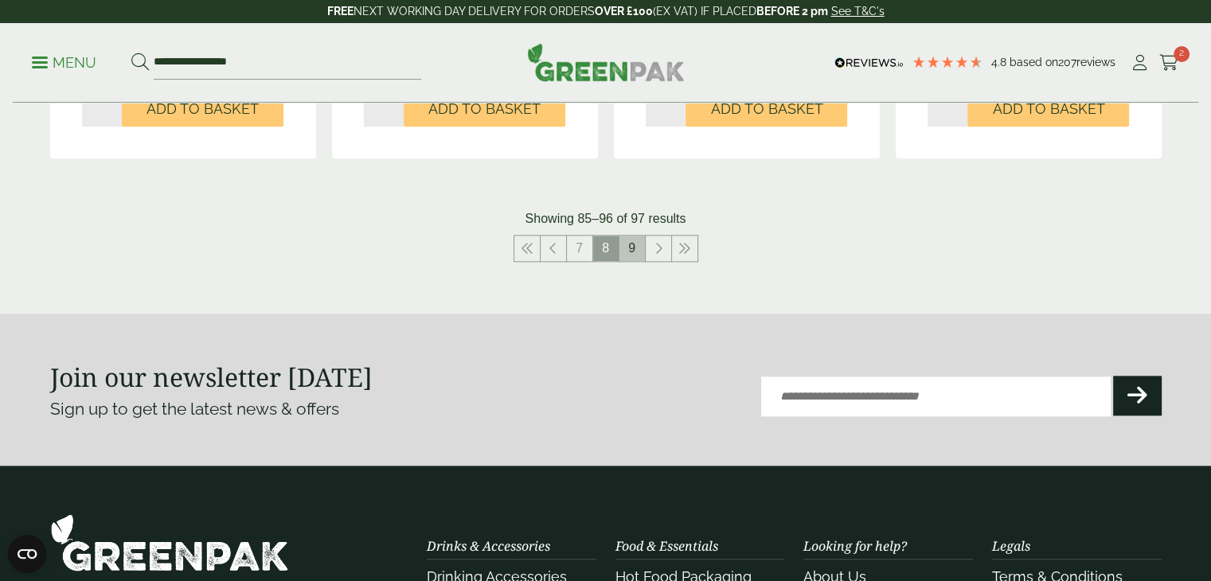
click at [632, 252] on link "9" at bounding box center [631, 248] width 25 height 25
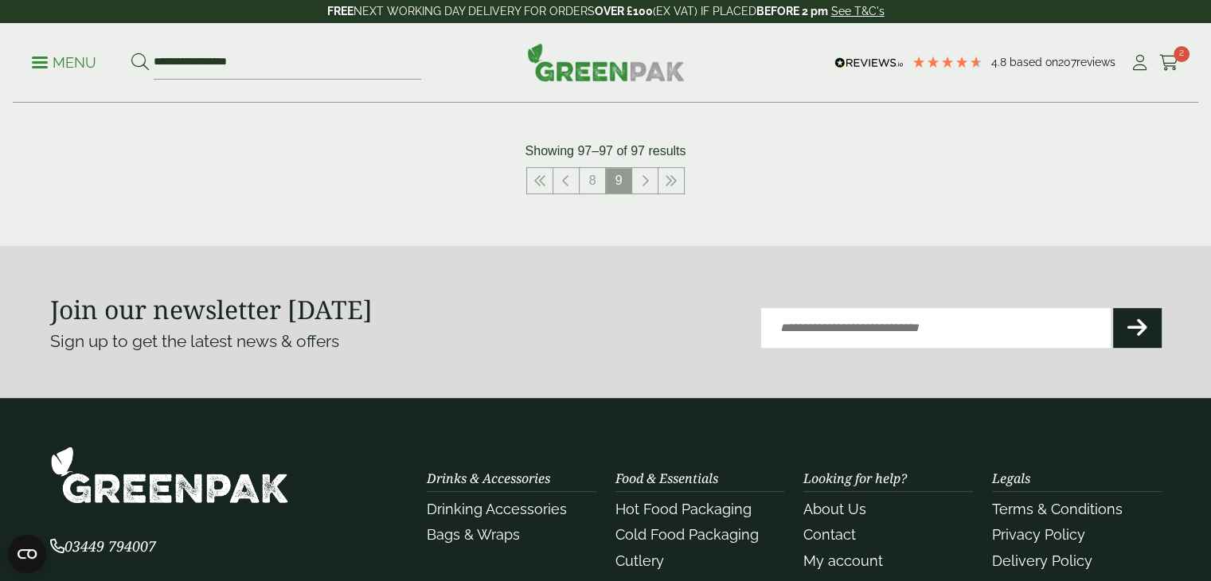
scroll to position [637, 0]
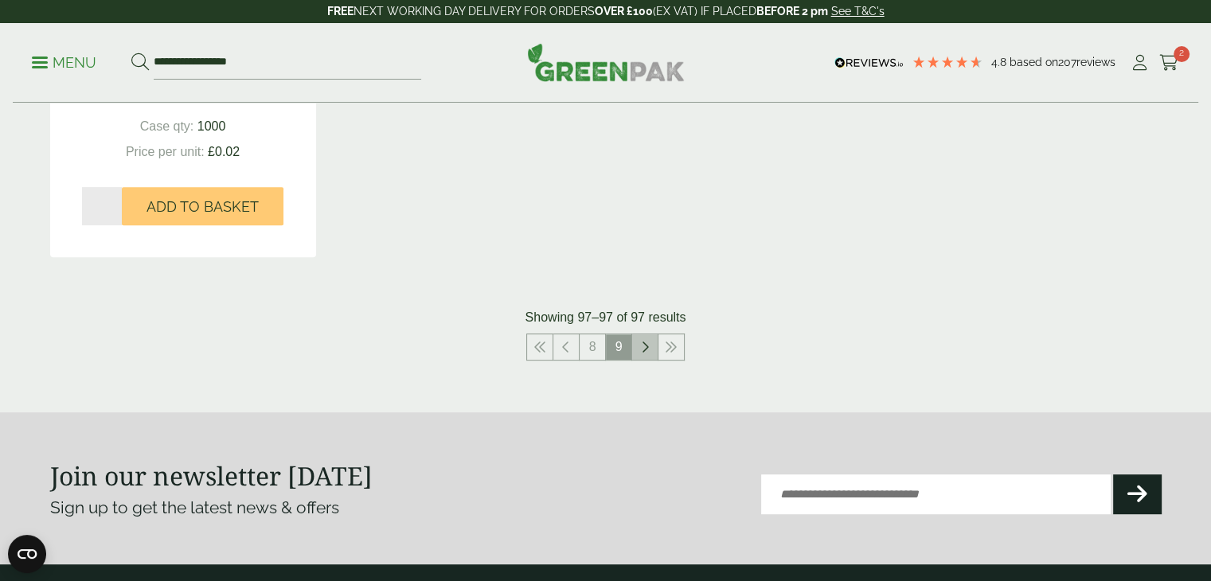
click at [646, 343] on icon at bounding box center [645, 347] width 8 height 13
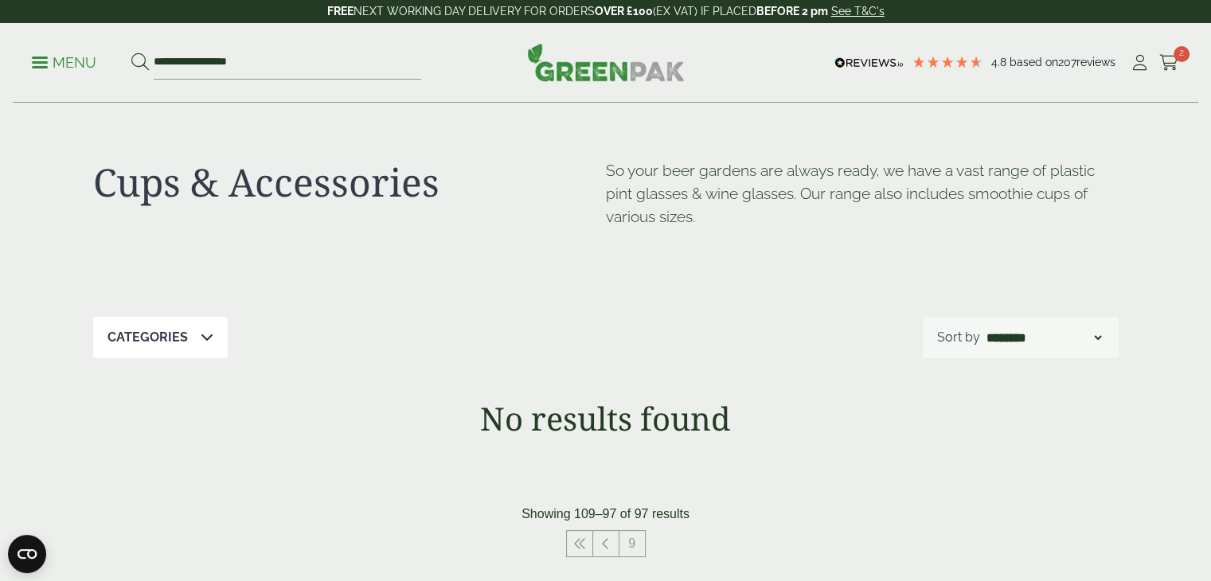
click at [74, 61] on p "Menu" at bounding box center [64, 62] width 64 height 19
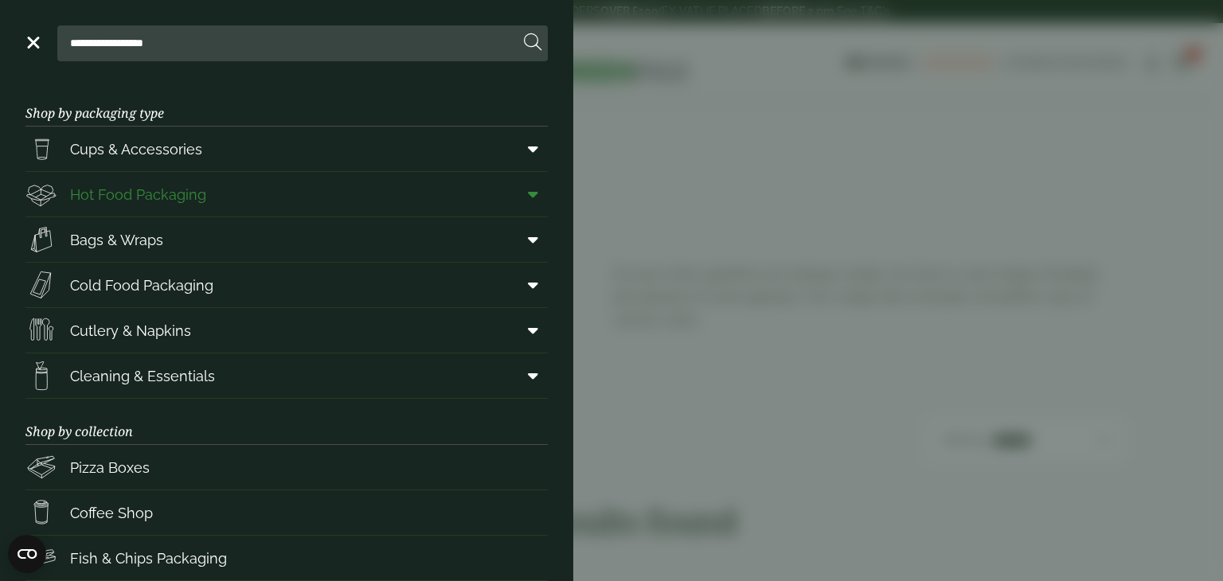
click at [395, 189] on link "Hot Food Packaging" at bounding box center [286, 194] width 522 height 45
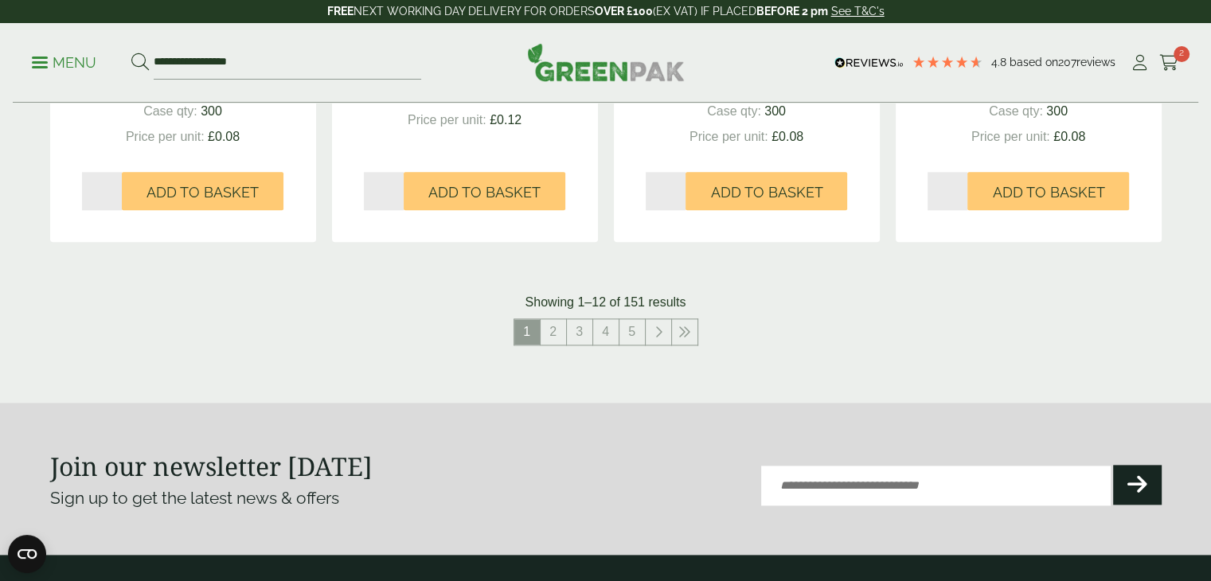
scroll to position [1831, 0]
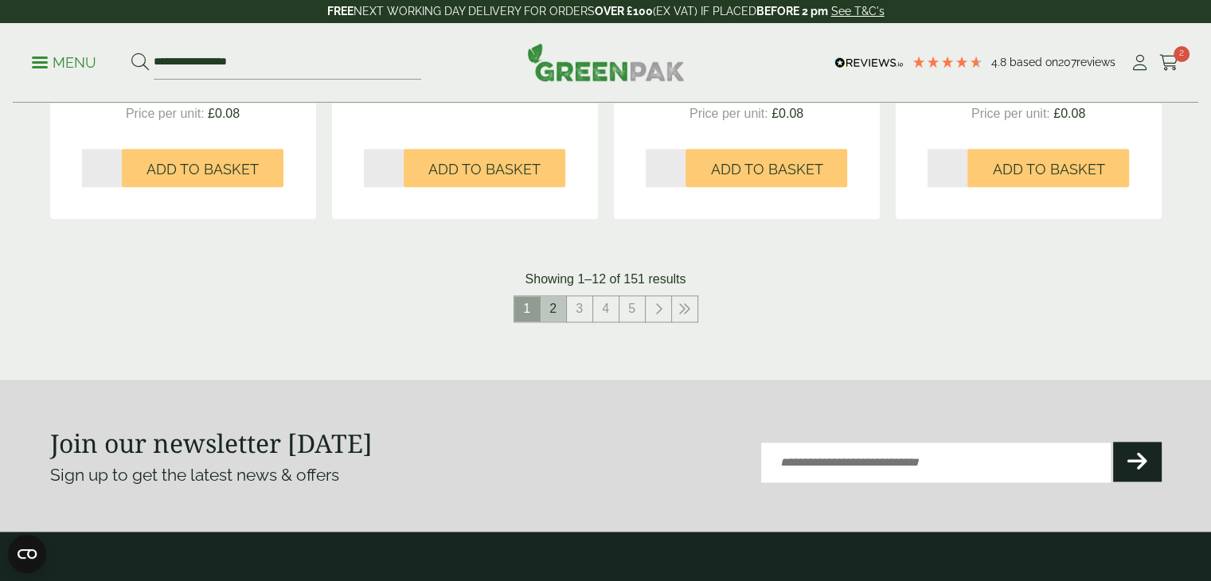
click at [549, 300] on link "2" at bounding box center [553, 308] width 25 height 25
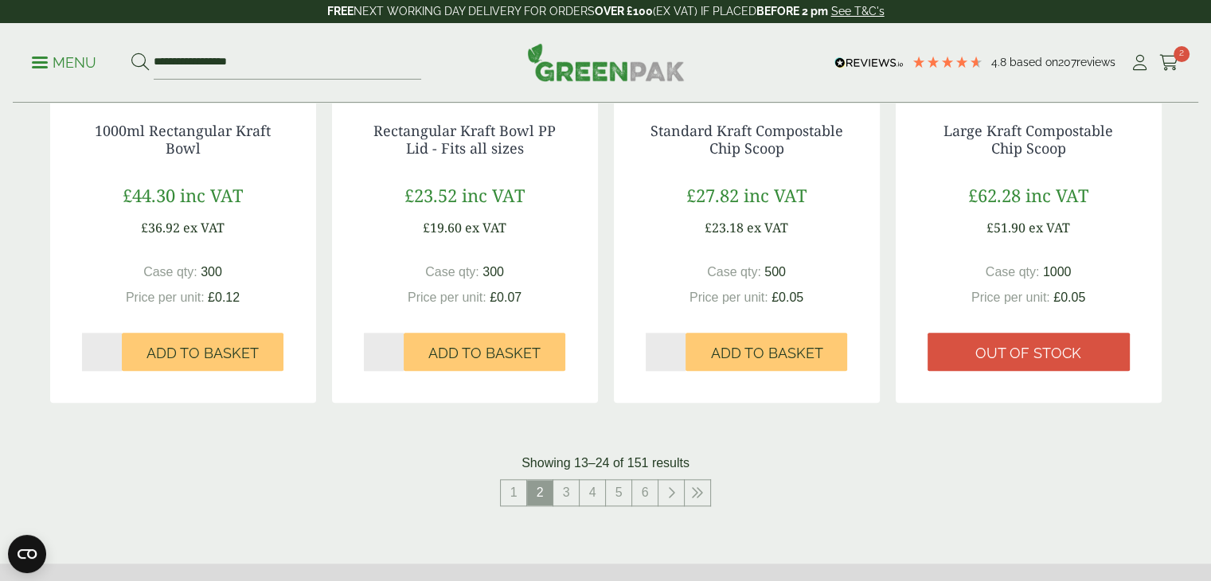
scroll to position [1831, 0]
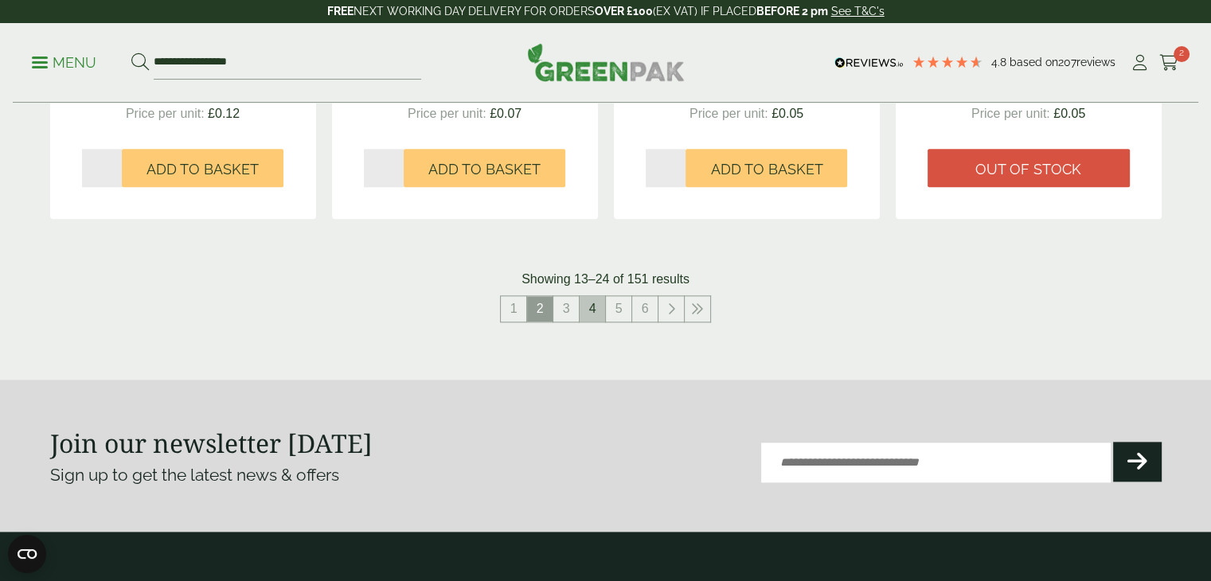
click at [586, 316] on link "4" at bounding box center [592, 308] width 25 height 25
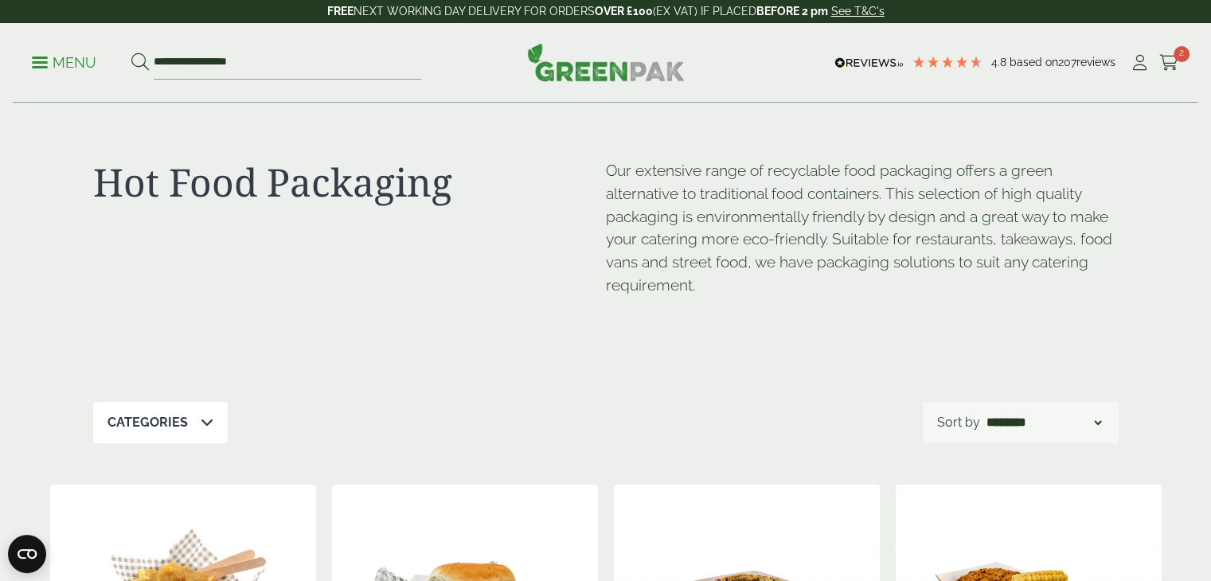
click at [45, 68] on link "Menu" at bounding box center [64, 61] width 64 height 16
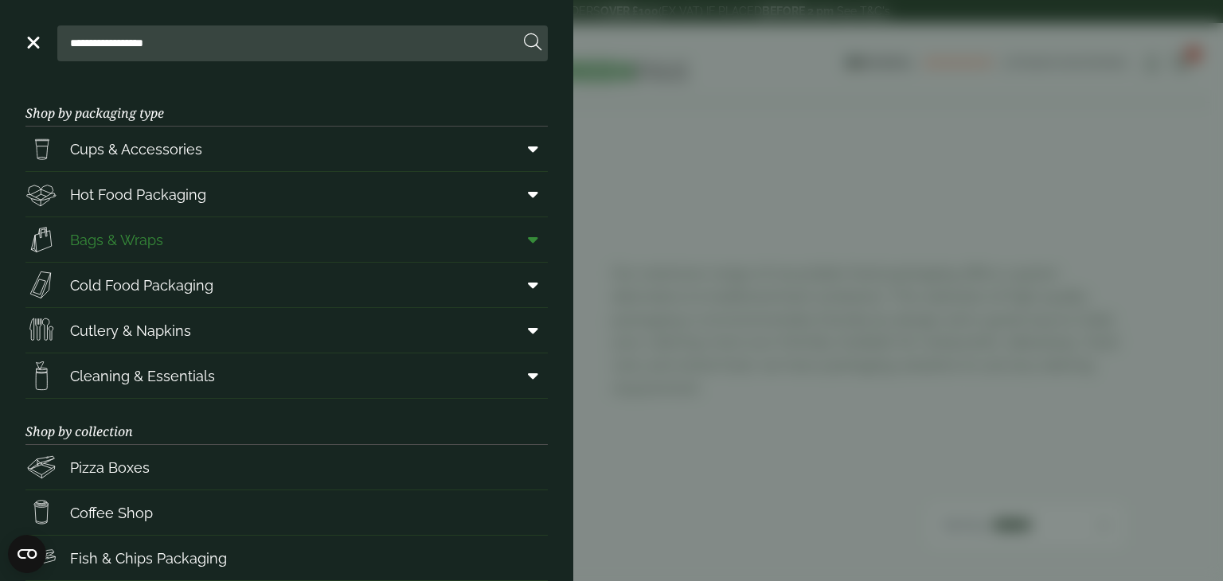
click at [197, 236] on link "Bags & Wraps" at bounding box center [286, 239] width 522 height 45
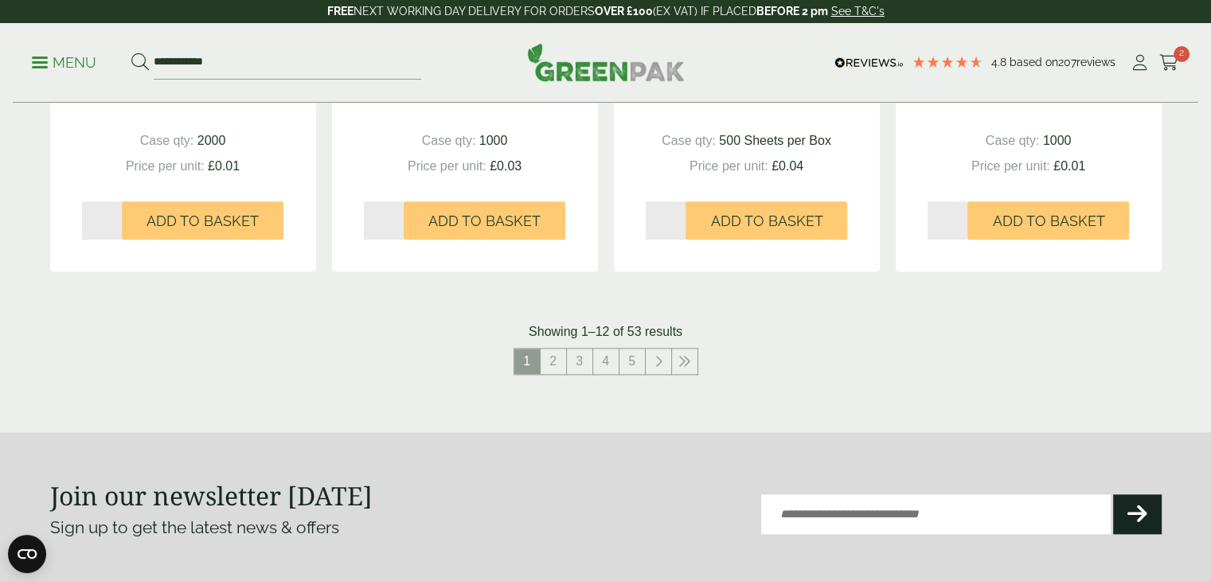
scroll to position [1831, 0]
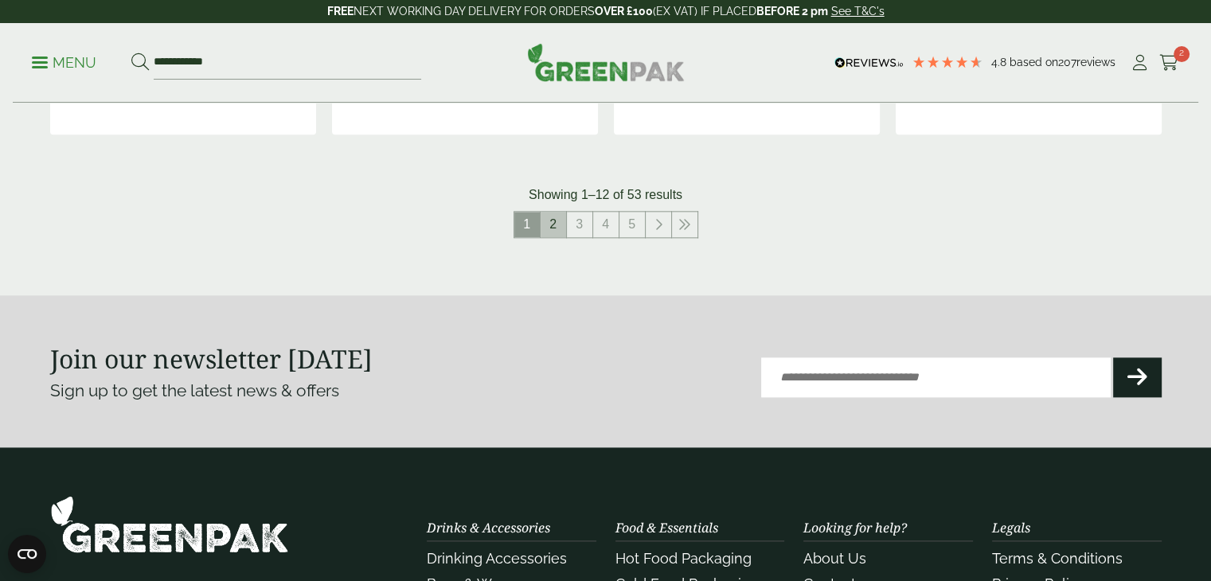
click at [549, 225] on link "2" at bounding box center [553, 224] width 25 height 25
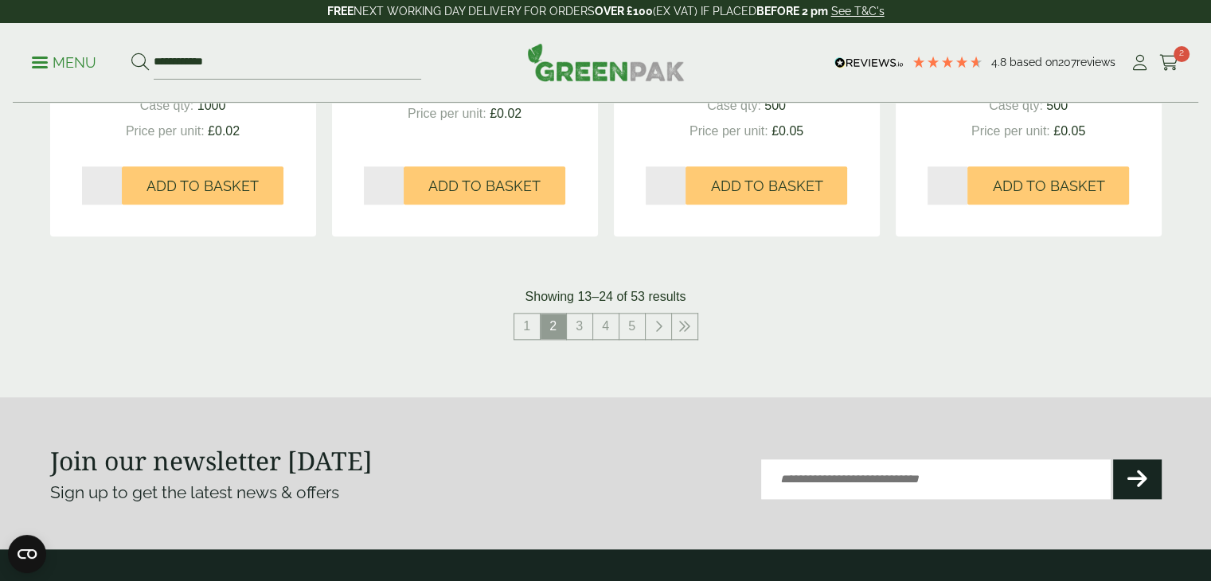
scroll to position [1831, 0]
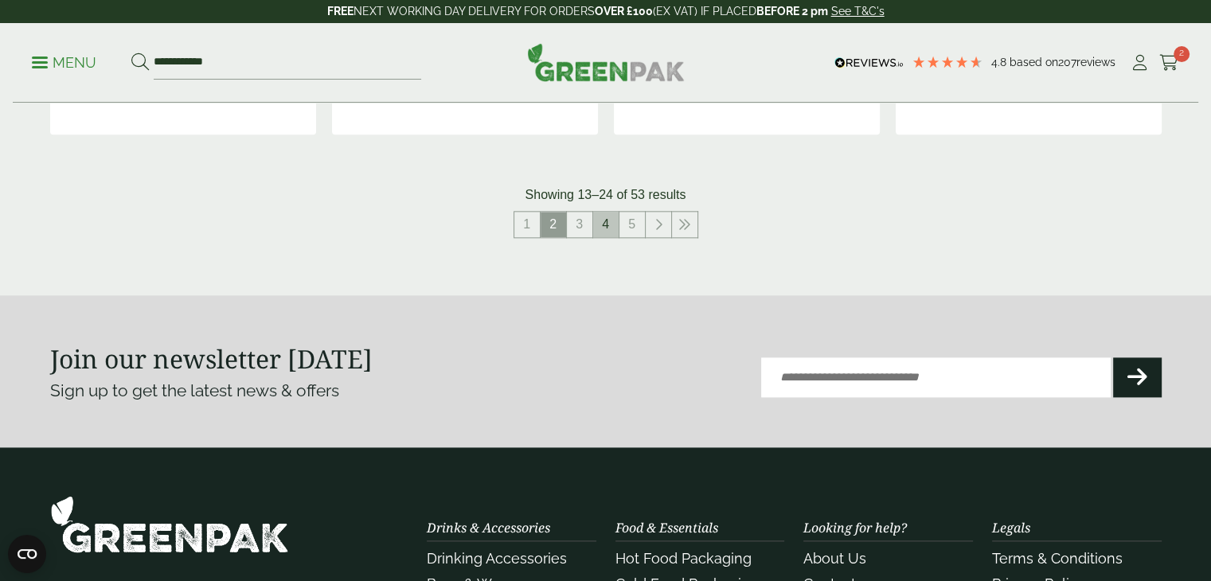
click at [606, 230] on link "4" at bounding box center [605, 224] width 25 height 25
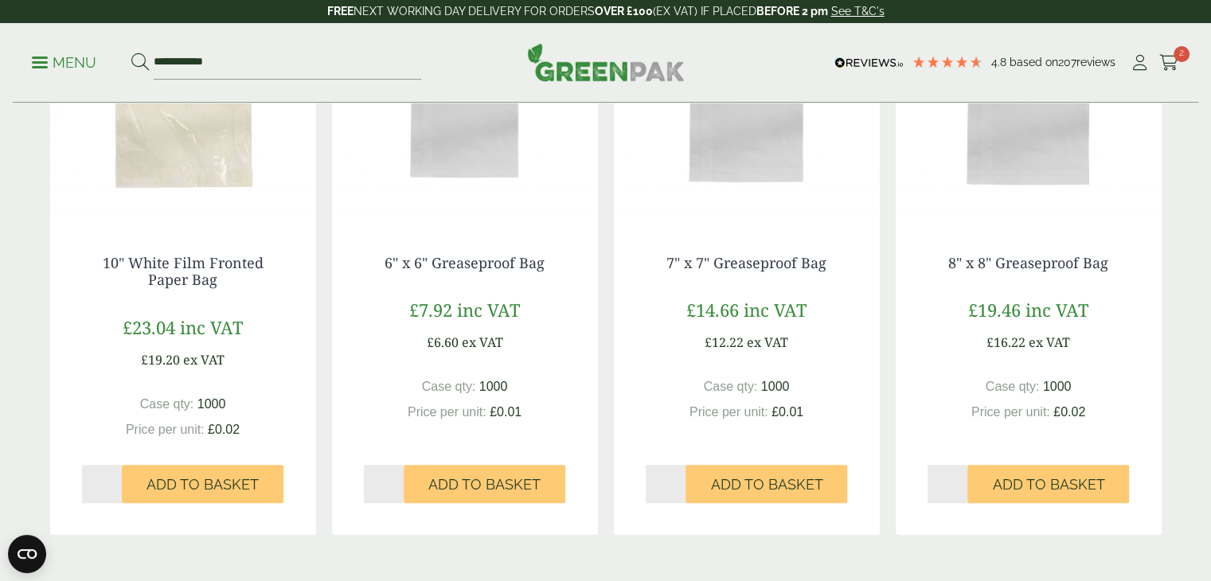
scroll to position [1433, 0]
